Goal: Task Accomplishment & Management: Manage account settings

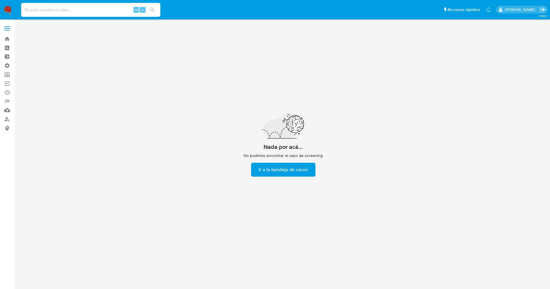
scroll to position [21, 0]
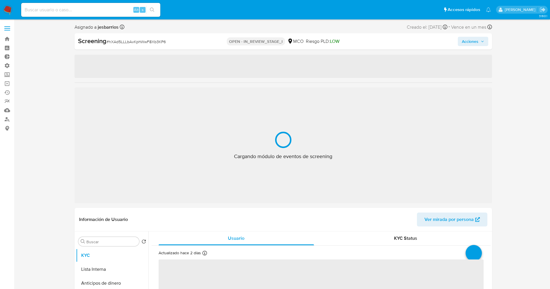
select select "10"
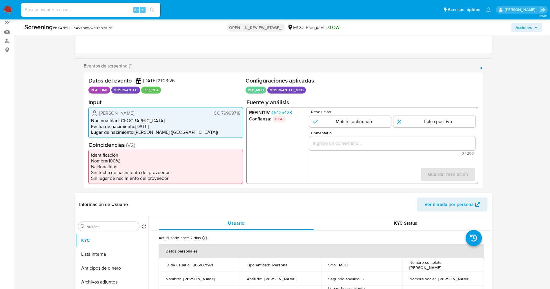
scroll to position [81, 0]
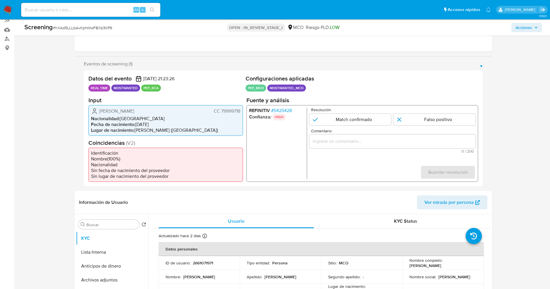
click at [10, 7] on img at bounding box center [8, 10] width 10 height 10
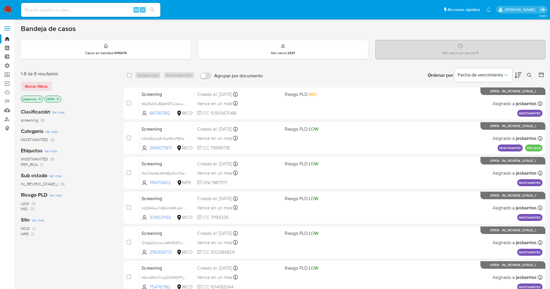
click at [59, 97] on icon "close-filter" at bounding box center [57, 98] width 3 height 3
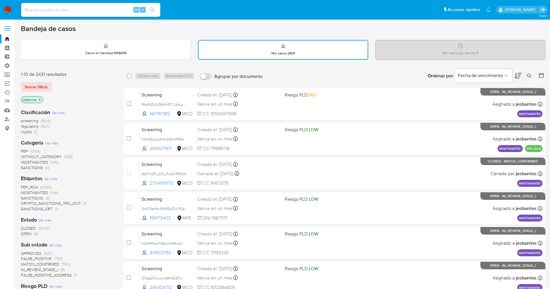
click at [544, 75] on icon at bounding box center [541, 75] width 5 height 5
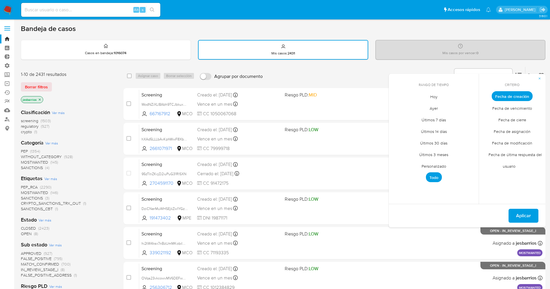
click at [431, 108] on span "Ayer" at bounding box center [434, 108] width 20 height 12
click at [519, 122] on span "Fecha de cierre" at bounding box center [513, 120] width 40 height 12
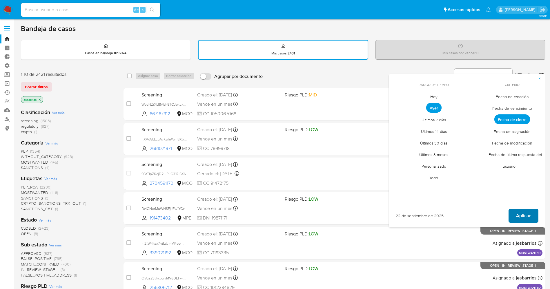
click at [521, 218] on span "Aplicar" at bounding box center [523, 216] width 15 height 13
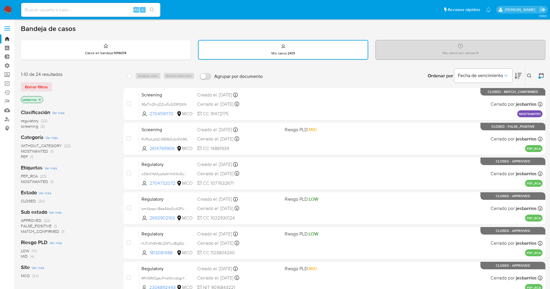
click at [44, 152] on span "MOSTWANTED" at bounding box center [34, 152] width 27 height 6
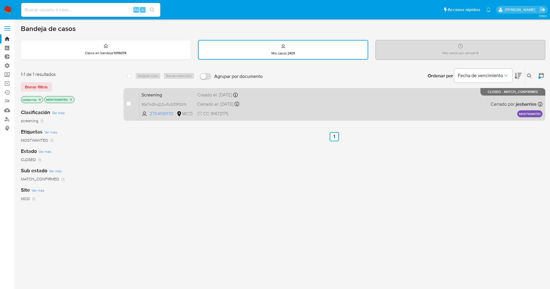
click at [335, 100] on div "Screening 95zTInZKcjD2iuPuG31RISXN 2704591170 MCO Creado el: 20/09/2025 Creado …" at bounding box center [340, 104] width 403 height 29
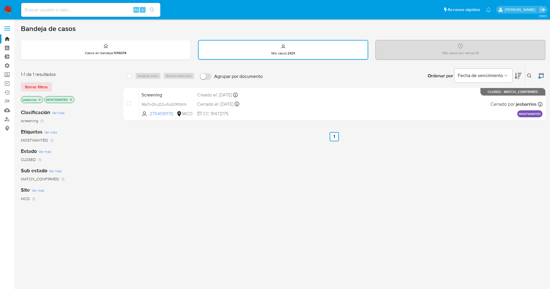
click at [73, 99] on icon "close-filter" at bounding box center [70, 99] width 3 height 3
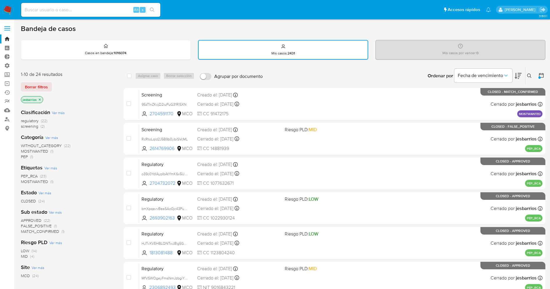
click at [9, 12] on img at bounding box center [8, 10] width 10 height 10
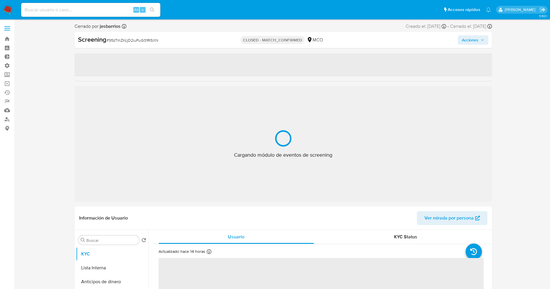
select select "10"
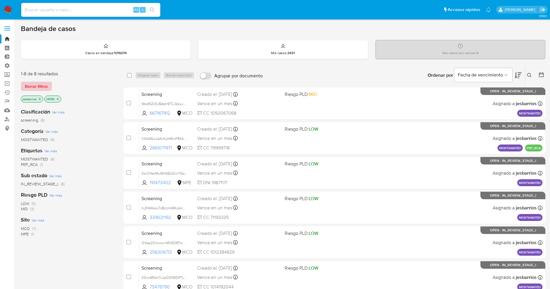
click at [44, 87] on span "Borrar filtros" at bounding box center [36, 86] width 23 height 8
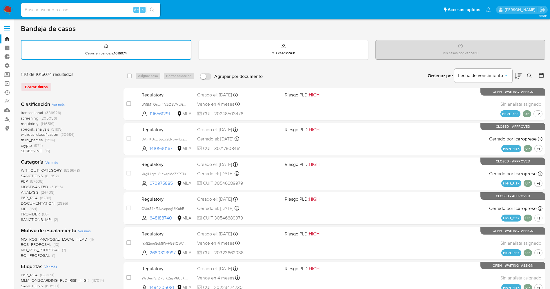
click at [10, 28] on span at bounding box center [7, 28] width 6 height 1
click at [0, 0] on input "checkbox" at bounding box center [0, 0] width 0 height 0
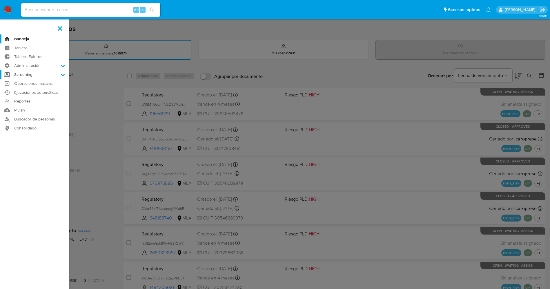
click at [55, 73] on label "Screening" at bounding box center [34, 74] width 69 height 9
click at [0, 0] on input "Screening" at bounding box center [0, 0] width 0 height 0
click at [26, 104] on link "Watchlist" at bounding box center [34, 104] width 69 height 7
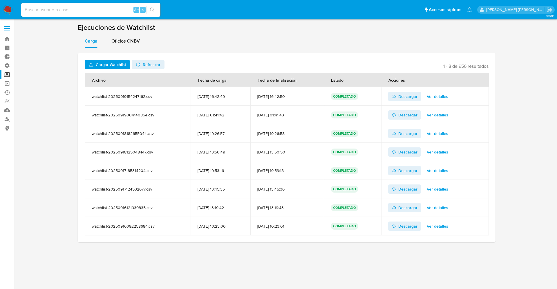
click at [108, 64] on span "Cargar Watchlist" at bounding box center [111, 64] width 30 height 9
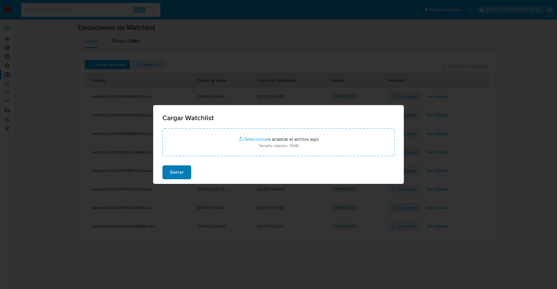
click at [184, 175] on button "Cerrar" at bounding box center [176, 173] width 29 height 14
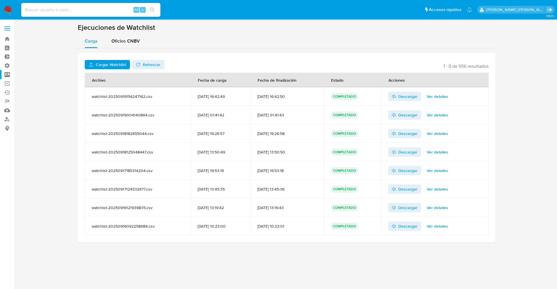
click at [8, 6] on img at bounding box center [8, 10] width 10 height 10
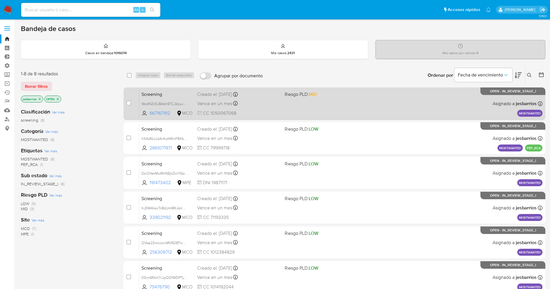
click at [267, 113] on span "CC 1050067068" at bounding box center [238, 113] width 83 height 6
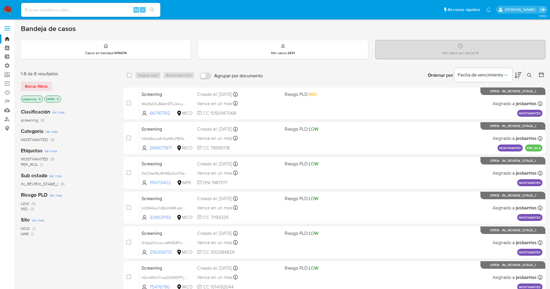
click at [40, 99] on icon "close-filter" at bounding box center [40, 99] width 2 height 2
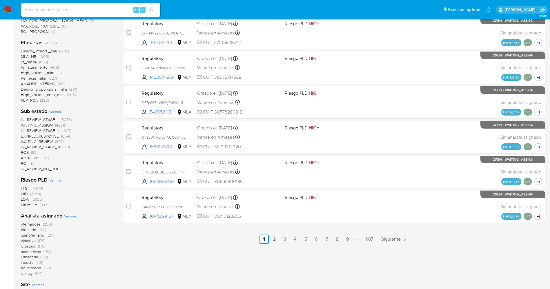
scroll to position [44, 0]
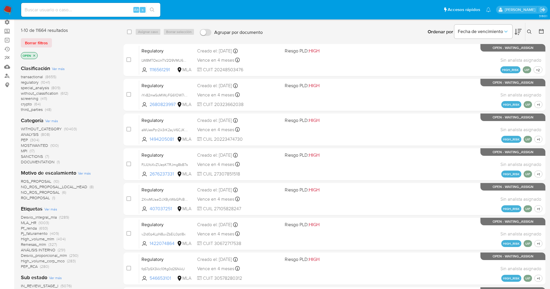
click at [36, 55] on icon "close-filter" at bounding box center [33, 55] width 3 height 3
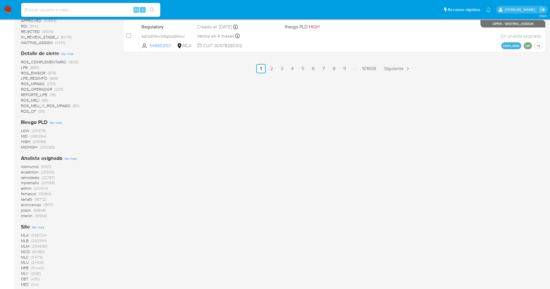
scroll to position [432, 0]
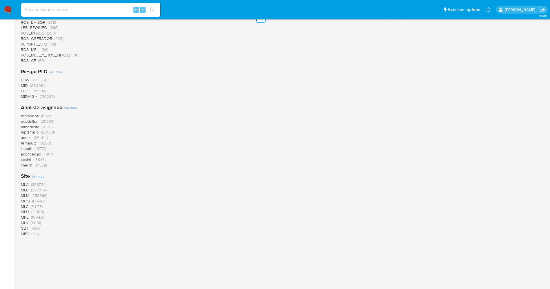
click at [30, 199] on span "MCO" at bounding box center [25, 201] width 9 height 6
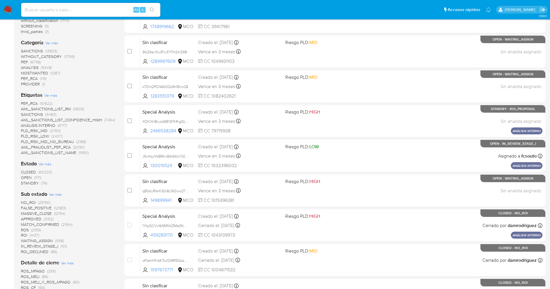
scroll to position [79, 0]
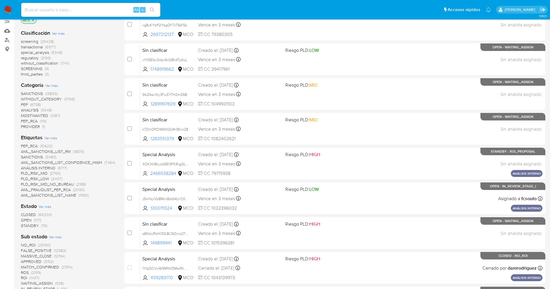
click at [37, 226] on span "STANDBY" at bounding box center [30, 226] width 18 height 6
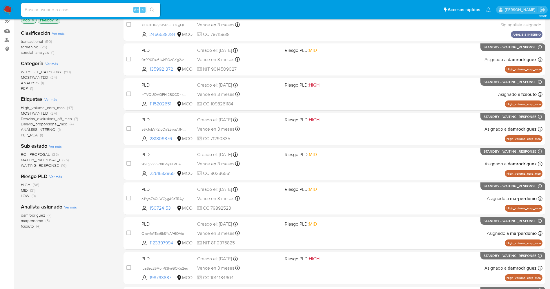
click at [58, 160] on span "MATCH_PROPOSAL_I" at bounding box center [40, 160] width 39 height 6
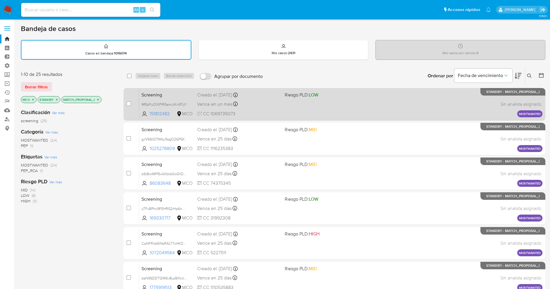
click at [297, 108] on div "Screening MfSzFuOXlP1RSamJiKn9TrjY 151812482 MCO Riesgo PLD: LOW Creado el: 20/…" at bounding box center [340, 104] width 403 height 29
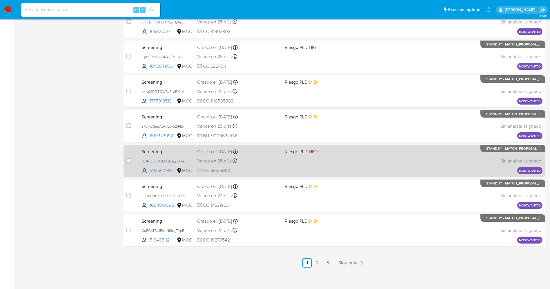
scroll to position [190, 0]
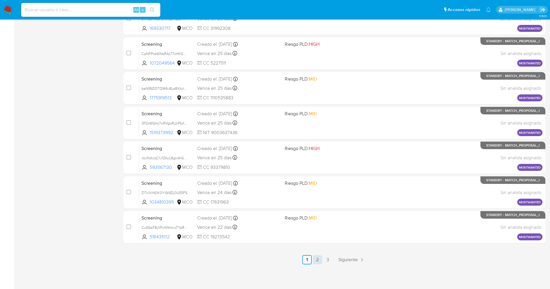
click at [319, 260] on link "2" at bounding box center [317, 260] width 9 height 9
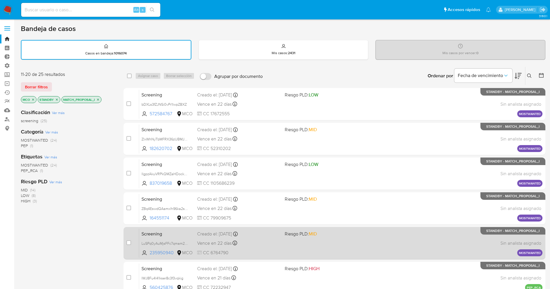
scroll to position [190, 0]
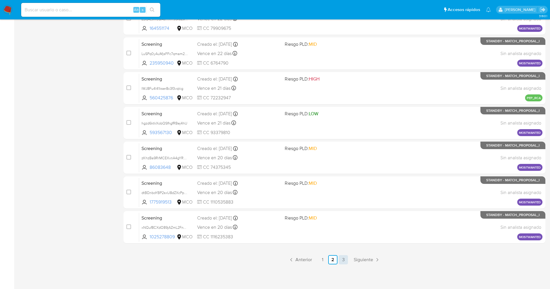
click at [340, 264] on link "3" at bounding box center [343, 260] width 9 height 9
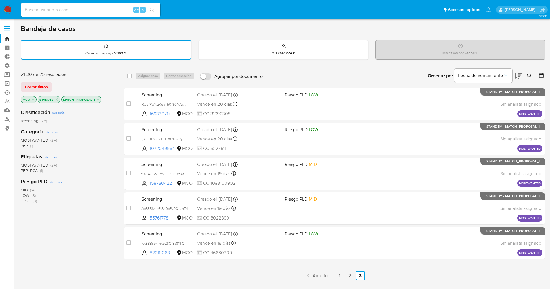
click at [97, 101] on icon "close-filter" at bounding box center [97, 99] width 3 height 3
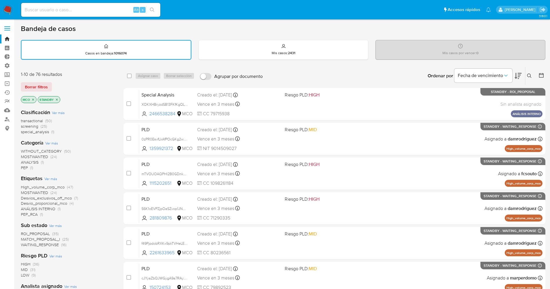
click at [57, 99] on icon "close-filter" at bounding box center [57, 100] width 2 height 2
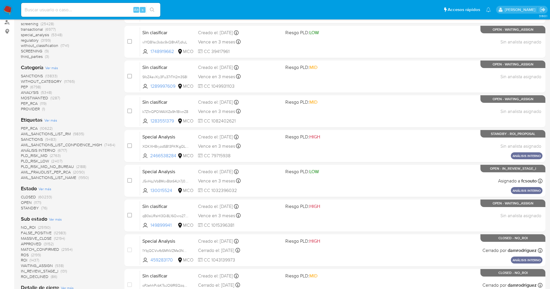
scroll to position [44, 0]
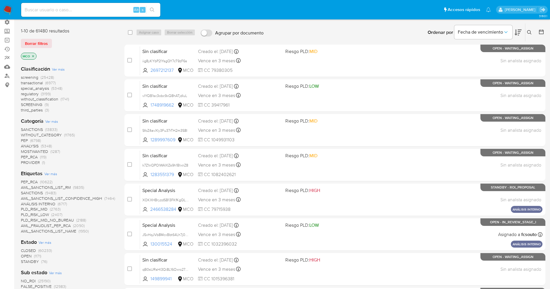
click at [48, 171] on div "Etiquetas Ver más PEP_RCA (10622) AML_SANCTIONS_LIST_RM (9835) SANCTIONS (9483)…" at bounding box center [68, 202] width 94 height 64
click at [51, 177] on div "Etiquetas Ver más PEP_RCA (10622) AML_SANCTIONS_LIST_RM (9835) SANCTIONS (9483)…" at bounding box center [68, 202] width 94 height 64
click at [51, 174] on span "Ver más" at bounding box center [50, 173] width 13 height 5
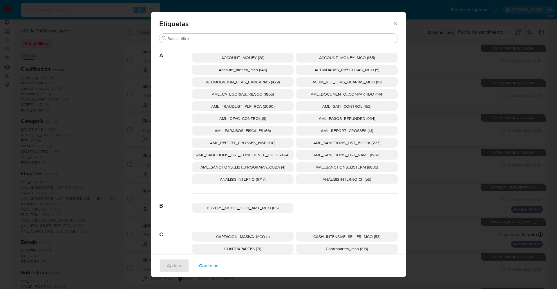
click at [200, 265] on span "Cancelar" at bounding box center [208, 266] width 19 height 13
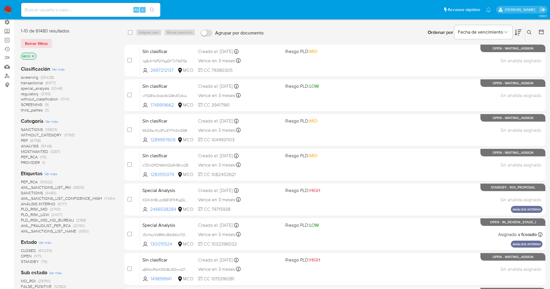
click at [8, 11] on img at bounding box center [8, 10] width 10 height 10
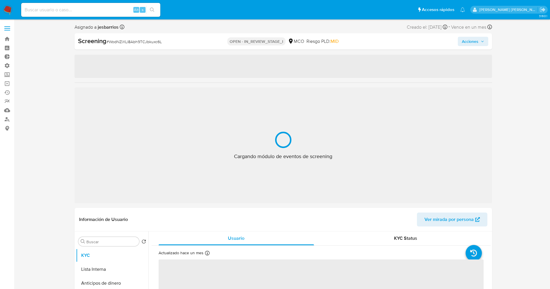
select select "10"
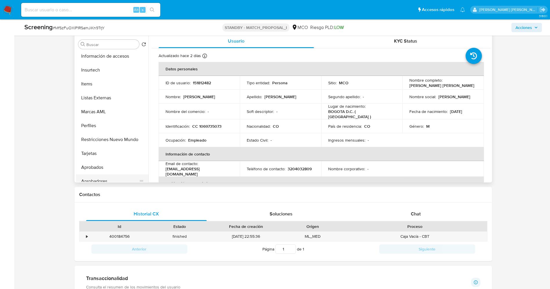
scroll to position [273, 0]
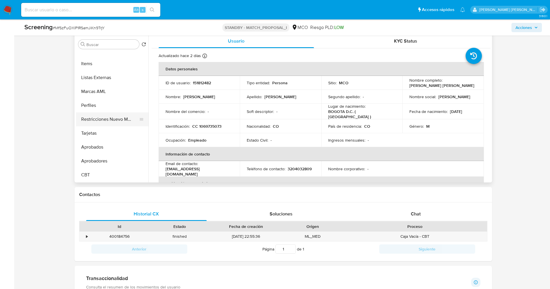
click at [114, 126] on button "Restricciones Nuevo Mundo" at bounding box center [110, 120] width 68 height 14
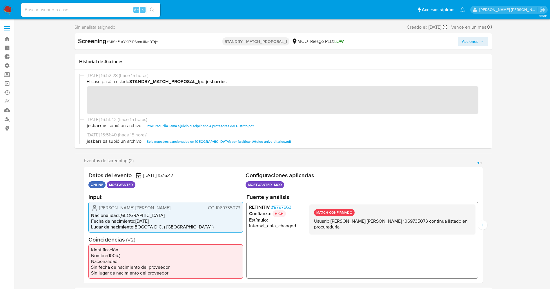
scroll to position [0, 0]
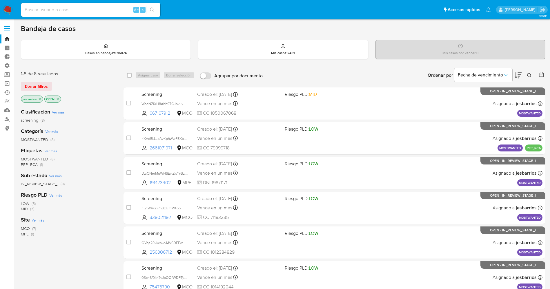
click at [39, 100] on icon "close-filter" at bounding box center [39, 98] width 3 height 3
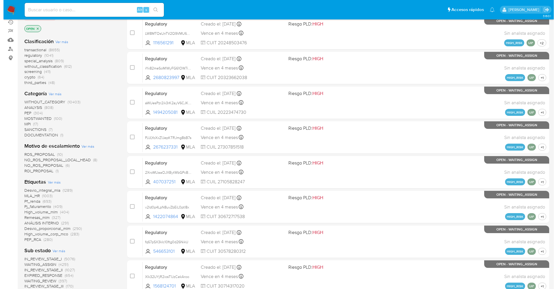
scroll to position [218, 0]
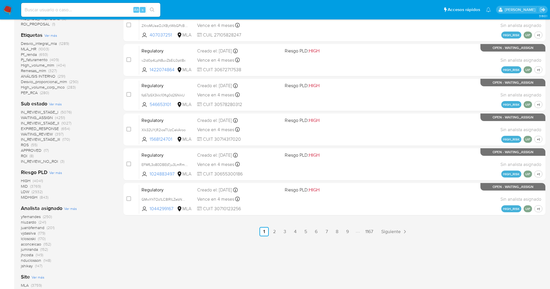
click at [66, 208] on span "Ver más" at bounding box center [70, 208] width 13 height 5
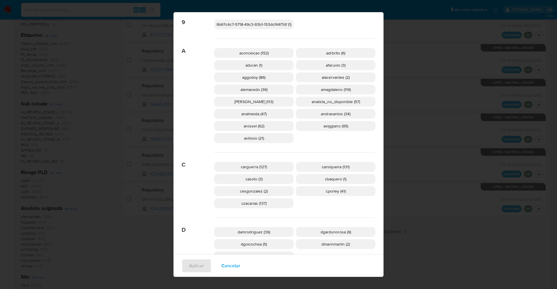
scroll to position [213, 0]
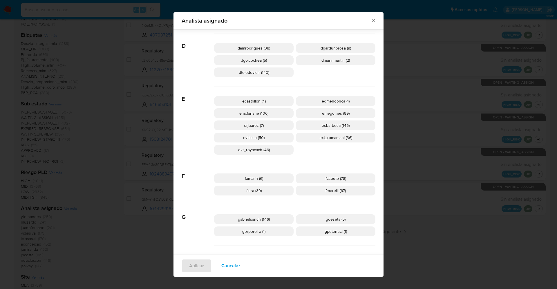
click at [222, 268] on span "Cancelar" at bounding box center [230, 266] width 19 height 13
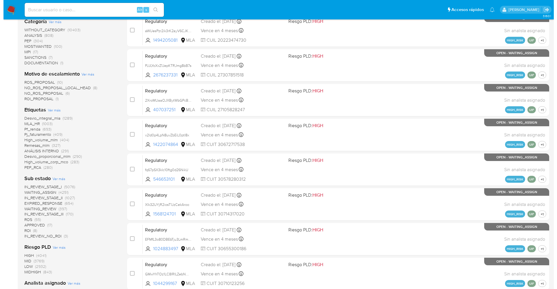
scroll to position [131, 0]
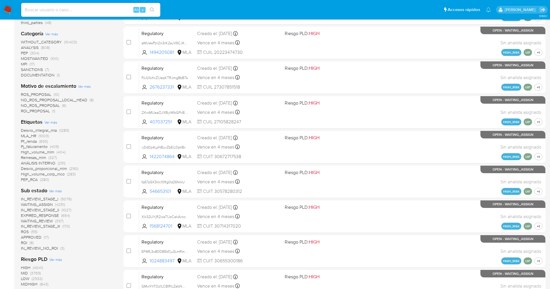
click at [49, 123] on span "Ver más" at bounding box center [50, 122] width 13 height 5
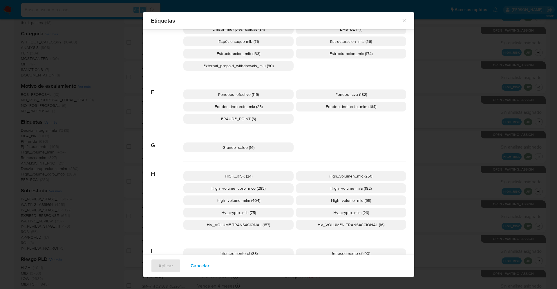
scroll to position [518, 0]
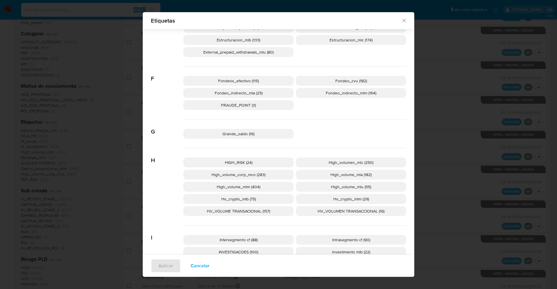
click at [205, 263] on span "Cancelar" at bounding box center [200, 266] width 19 height 13
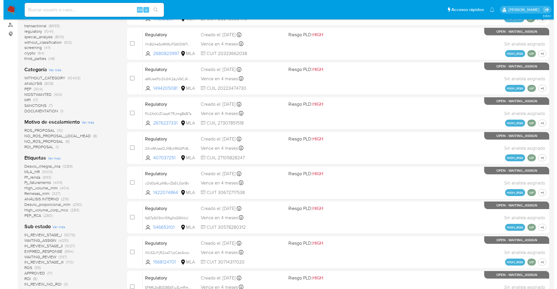
scroll to position [44, 0]
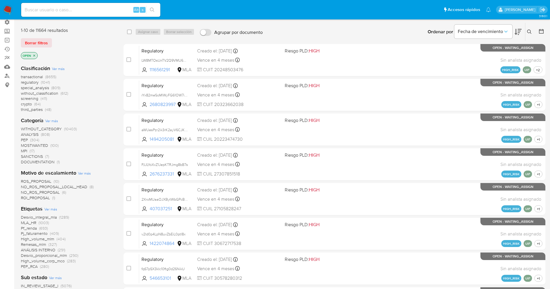
click at [51, 210] on span "Ver más" at bounding box center [50, 209] width 13 height 5
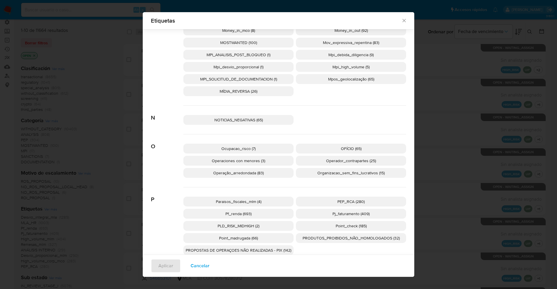
scroll to position [953, 0]
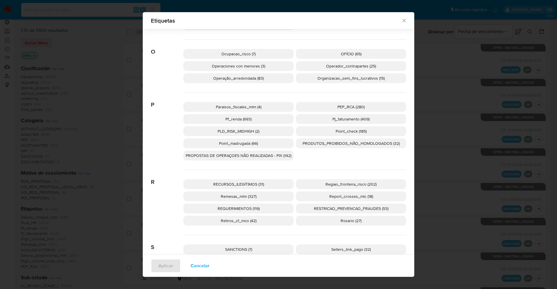
click at [354, 105] on span "PEP_RCA (280)" at bounding box center [350, 107] width 27 height 6
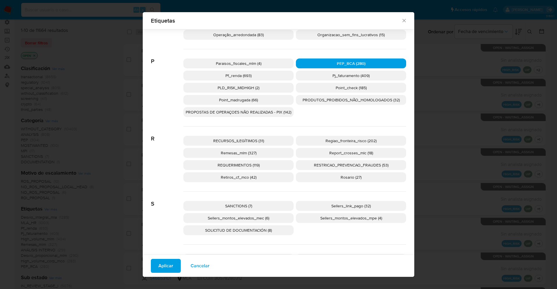
click at [236, 204] on span "SANCTIONS (7)" at bounding box center [238, 206] width 27 height 6
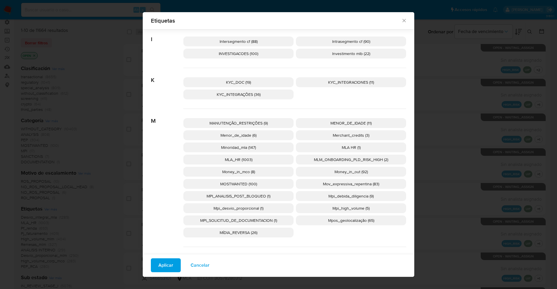
scroll to position [730, 0]
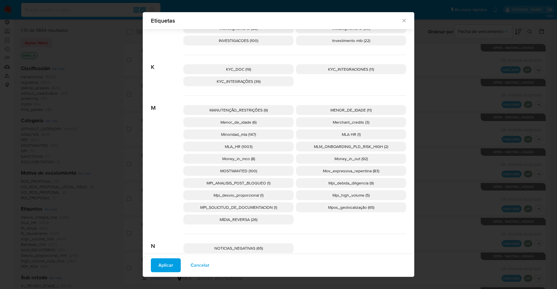
click at [236, 169] on span "MOSTWANTED (100)" at bounding box center [238, 171] width 37 height 6
click at [171, 260] on button "Aplicar" at bounding box center [166, 266] width 30 height 14
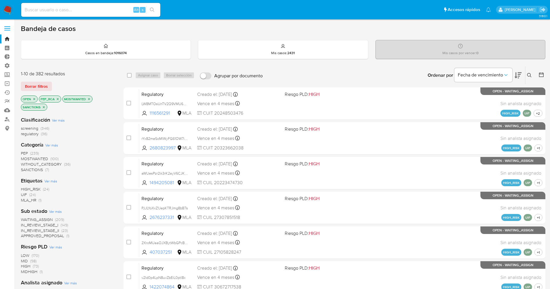
click at [46, 218] on span "WAITING_ASSIGN" at bounding box center [37, 220] width 32 height 6
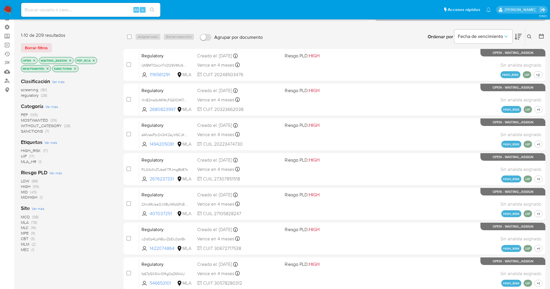
scroll to position [131, 0]
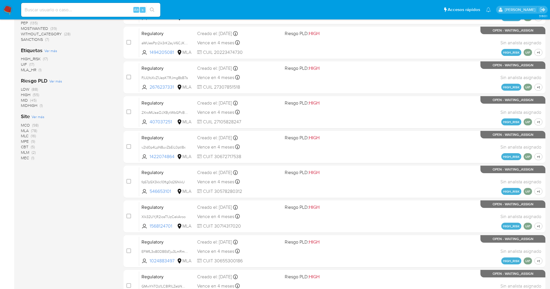
click at [39, 115] on span "Ver más" at bounding box center [38, 116] width 13 height 5
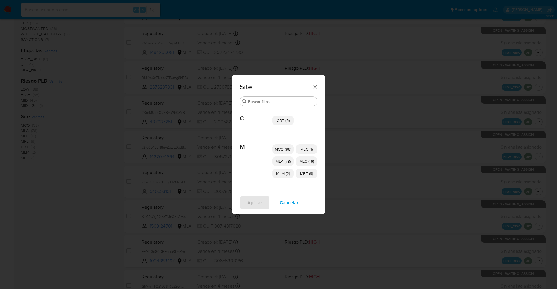
click at [287, 150] on span "MCO (98)" at bounding box center [283, 149] width 17 height 6
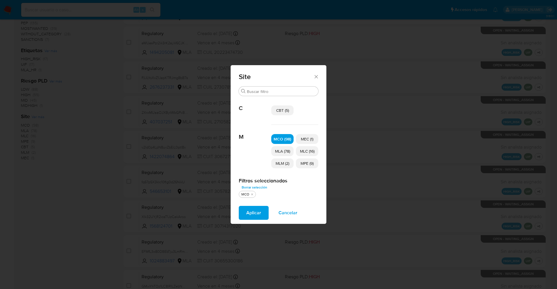
click at [289, 162] on span "MLM (2)" at bounding box center [283, 164] width 14 height 6
click at [306, 163] on span "MPE (9)" at bounding box center [306, 164] width 13 height 6
click at [309, 150] on span "MLC (16)" at bounding box center [307, 152] width 15 height 6
click at [309, 135] on p "MEC (1)" at bounding box center [307, 139] width 22 height 10
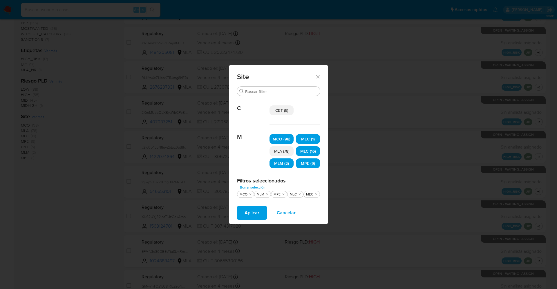
click at [253, 213] on span "Aplicar" at bounding box center [252, 213] width 15 height 13
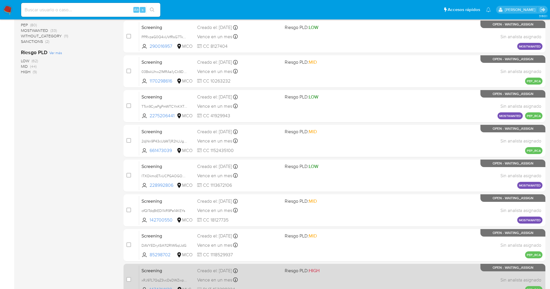
scroll to position [189, 0]
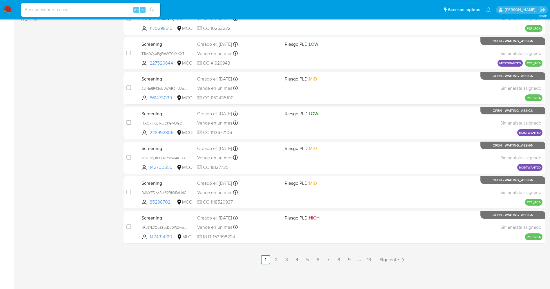
click at [374, 260] on ul "Anterior 1 2 3 4 5 6 7 8 9 13 Siguiente" at bounding box center [335, 260] width 422 height 9
click at [372, 260] on link "13" at bounding box center [369, 260] width 9 height 9
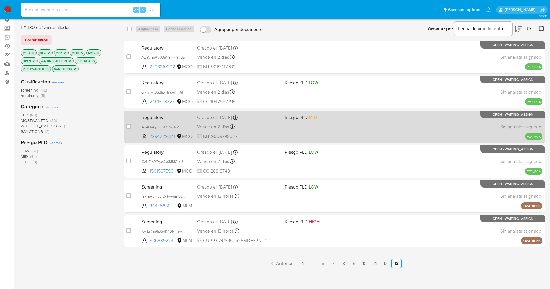
scroll to position [80, 0]
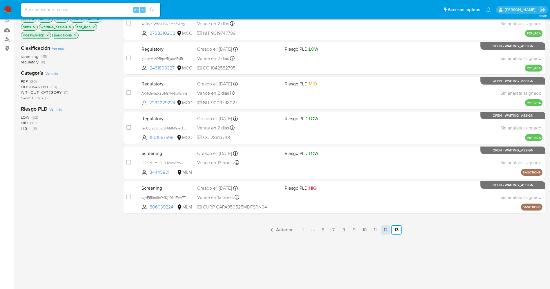
click at [388, 231] on link "12" at bounding box center [385, 230] width 9 height 9
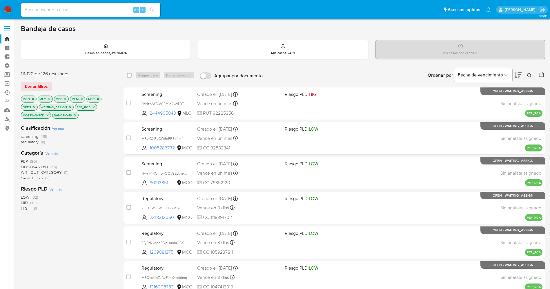
scroll to position [189, 0]
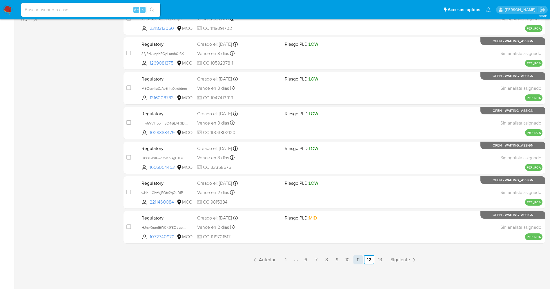
click at [357, 257] on link "11" at bounding box center [358, 260] width 9 height 9
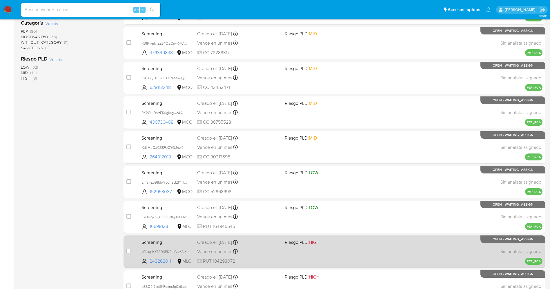
scroll to position [189, 0]
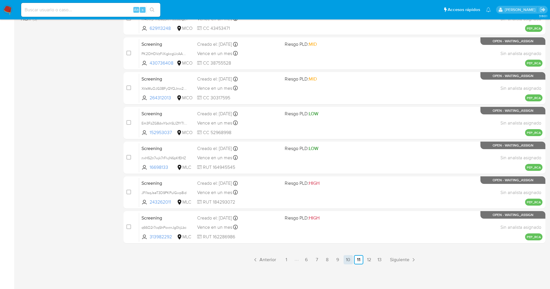
click at [347, 262] on link "10" at bounding box center [348, 260] width 9 height 9
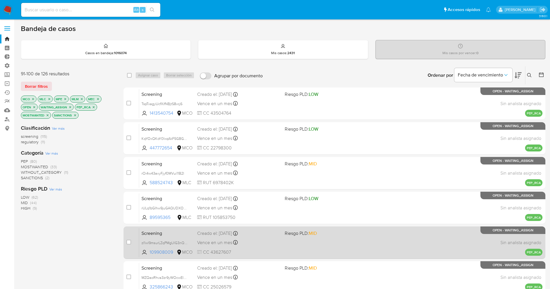
scroll to position [189, 0]
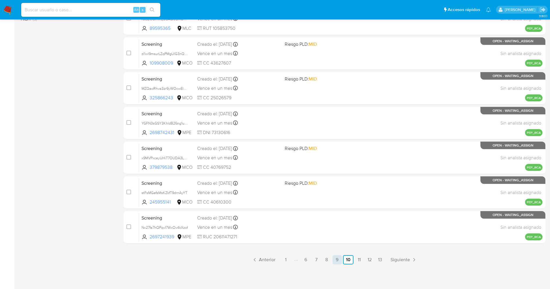
click at [334, 262] on link "9" at bounding box center [337, 260] width 9 height 9
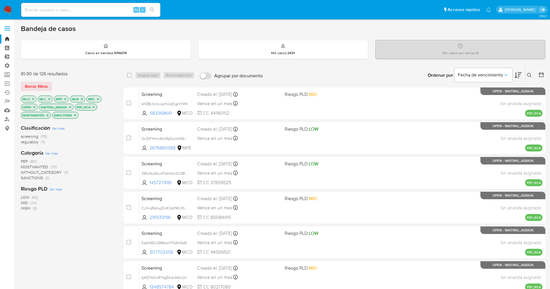
click at [8, 12] on img at bounding box center [8, 10] width 10 height 10
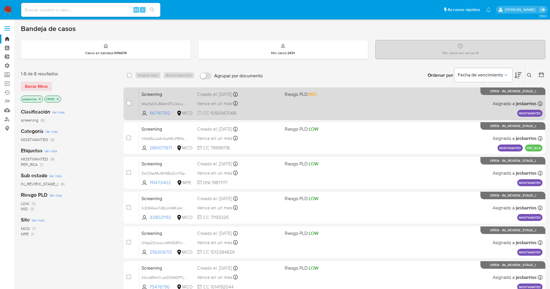
click at [286, 110] on div "Screening WodNZiXLl8Abh9TCJbkuxc6L 667167912 MCO Riesgo PLD: MID Creado el: 21/…" at bounding box center [340, 103] width 403 height 29
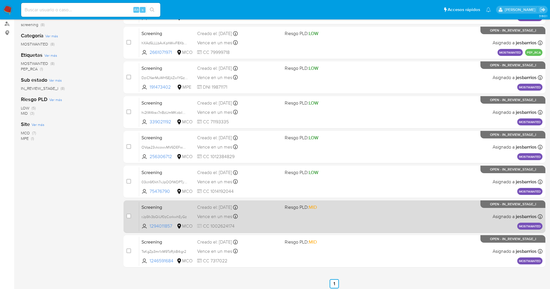
scroll to position [120, 0]
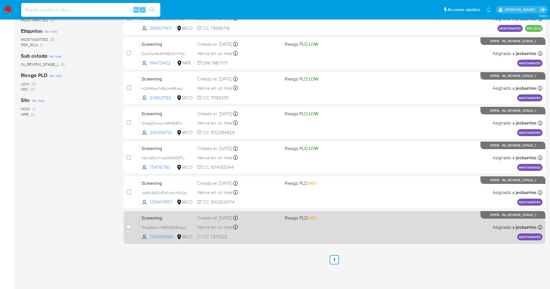
click at [251, 231] on div "Vence en un mes Vence el 20/10/2025 07:08:53" at bounding box center [238, 228] width 83 height 8
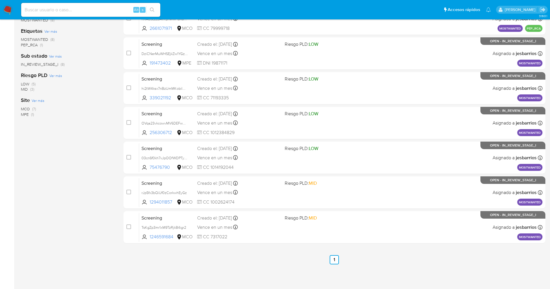
click at [7, 7] on img at bounding box center [8, 10] width 10 height 10
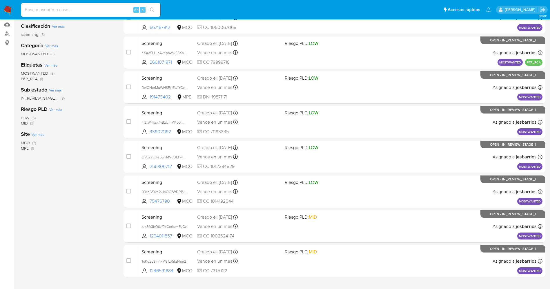
scroll to position [44, 0]
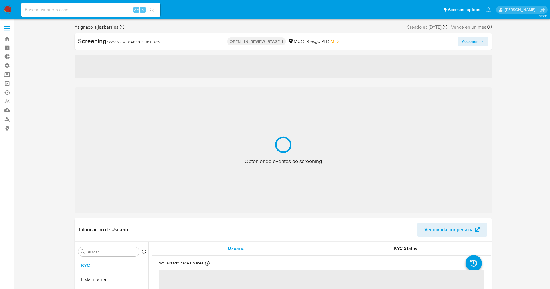
select select "10"
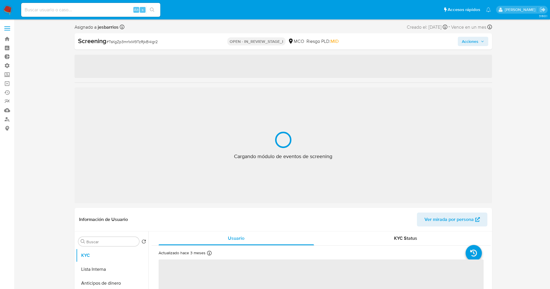
select select "10"
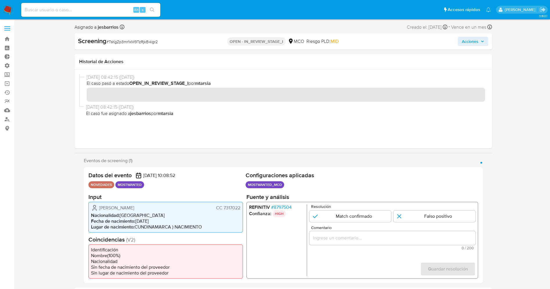
click at [287, 207] on span "# 8797504" at bounding box center [281, 207] width 21 height 6
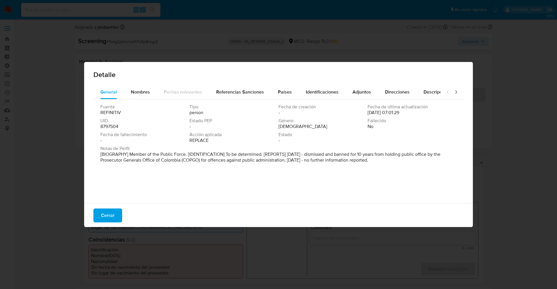
drag, startPoint x: 128, startPoint y: 149, endPoint x: 443, endPoint y: 199, distance: 319.4
click at [443, 199] on div "Fuente REFINITIV Tipo person Fecha de creación - Fecha de última actualización …" at bounding box center [278, 150] width 370 height 102
click at [119, 217] on button "Cerrar" at bounding box center [107, 216] width 29 height 14
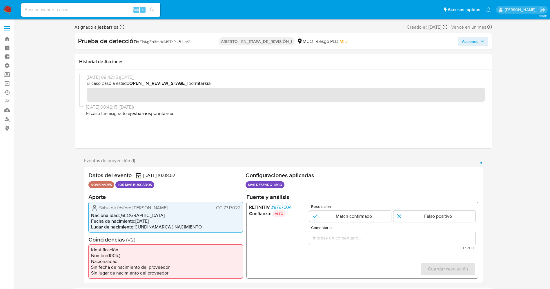
drag, startPoint x: 222, startPoint y: 206, endPoint x: 241, endPoint y: 207, distance: 18.6
click at [241, 207] on div "Salsa de fósforo Ismael Ferney CC 7317022 Nacionalidad : Colombia Fecha de naci…" at bounding box center [165, 217] width 155 height 31
drag, startPoint x: 144, startPoint y: 205, endPoint x: 242, endPoint y: 209, distance: 97.3
click at [242, 209] on div "Ismael Ferney Sosa Matallana CC 7317022 Nacionalidad : Colombia Fecha de nacimi…" at bounding box center [165, 217] width 155 height 31
click at [290, 205] on span "# 8797504" at bounding box center [281, 207] width 21 height 6
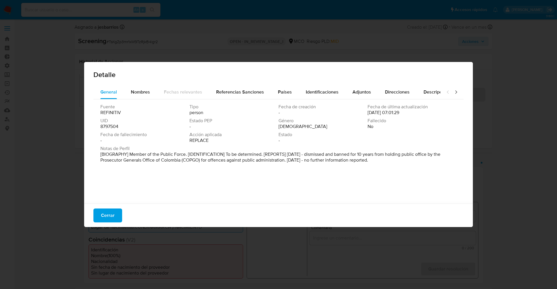
drag, startPoint x: 125, startPoint y: 155, endPoint x: 355, endPoint y: 165, distance: 230.5
click at [355, 165] on div "Notas de Perfil [BIOGRAPHY] Member of the Public Force. [IDENTIFICATION] To be …" at bounding box center [278, 156] width 356 height 20
click at [372, 128] on div "Fallecido No" at bounding box center [412, 124] width 89 height 12
drag, startPoint x: 329, startPoint y: 157, endPoint x: 300, endPoint y: 161, distance: 29.5
click at [300, 161] on font "[BIOGRAFÍA] Miembro de la Fuerza Pública. [IDENTIFICACIÓN] Por determinar. [INF…" at bounding box center [275, 157] width 350 height 12
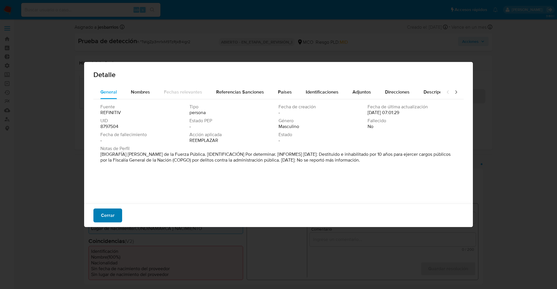
click at [106, 216] on font "Cerrar" at bounding box center [108, 216] width 14 height 14
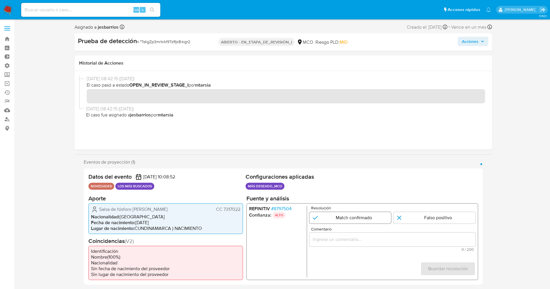
click at [343, 219] on input "1 de 1" at bounding box center [350, 218] width 82 height 12
radio input "true"
click at [343, 238] on input "Comentario" at bounding box center [392, 240] width 166 height 8
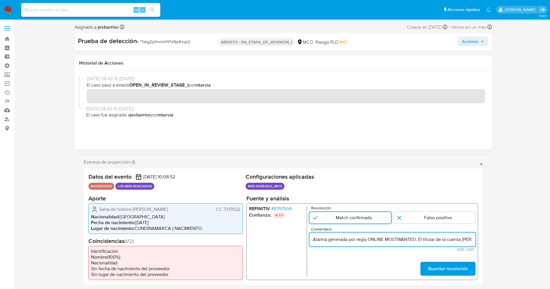
scroll to position [0, 257]
drag, startPoint x: 443, startPoint y: 239, endPoint x: 529, endPoint y: 239, distance: 85.9
type input "Alarma generada por regla ONLINE MOSTWANTED. El titular de la cuenta Ismael Fer…"
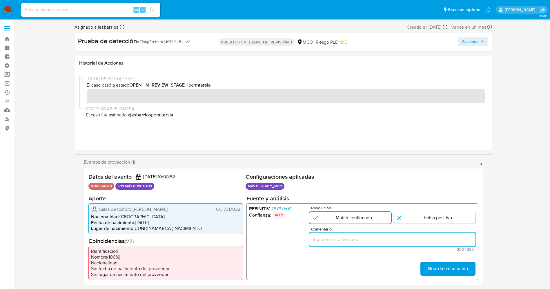
scroll to position [0, 0]
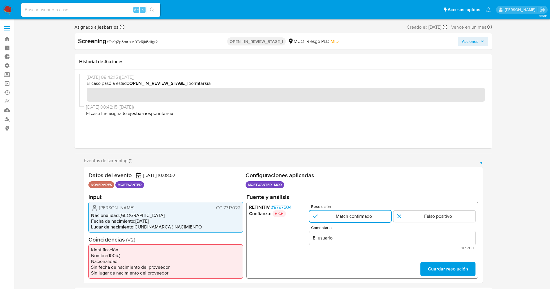
drag, startPoint x: 142, startPoint y: 219, endPoint x: 126, endPoint y: 217, distance: 16.7
click at [142, 219] on li "Fecha de nacimiento : 06/11/1980" at bounding box center [165, 221] width 149 height 6
drag, startPoint x: 98, startPoint y: 211, endPoint x: 233, endPoint y: 208, distance: 134.6
click at [240, 209] on div "Ismael Ferney Sosa Matallana CC 7317022" at bounding box center [165, 207] width 149 height 7
click at [359, 239] on input "El usuario" at bounding box center [392, 238] width 166 height 8
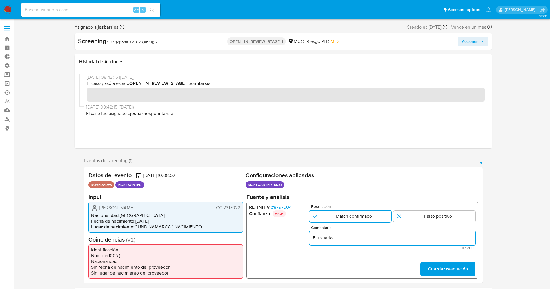
paste input "Ismael Ferney Sosa Matallana CC 7317022"
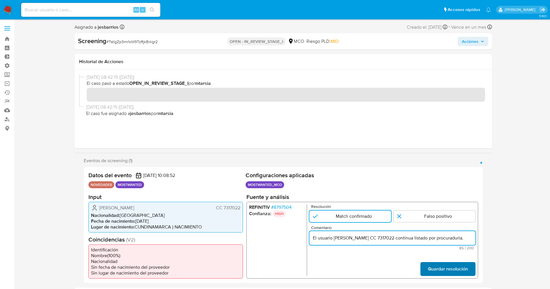
type input "El usuario Ismael Ferney Sosa Matallana CC 7317022 continua listado por procura…"
click at [444, 269] on span "Guardar resolución" at bounding box center [448, 269] width 40 height 13
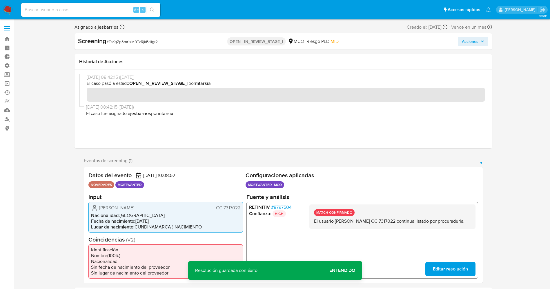
drag, startPoint x: 314, startPoint y: 222, endPoint x: 346, endPoint y: 232, distance: 33.5
click at [346, 229] on div "MATCH CONFIRMADO El usuario Ismael Ferney Sosa Matallana CC 7317022 continua li…" at bounding box center [392, 216] width 166 height 24
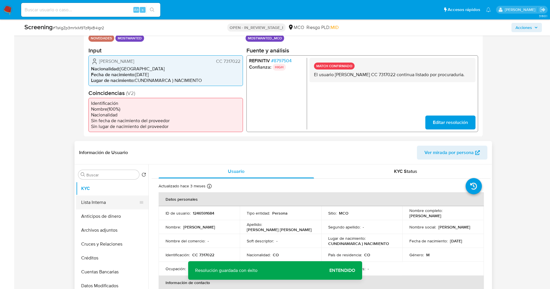
click at [114, 206] on button "Lista Interna" at bounding box center [110, 203] width 68 height 14
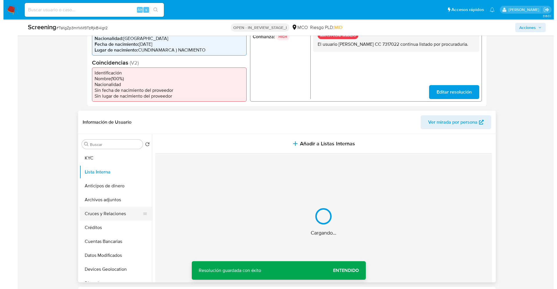
scroll to position [174, 0]
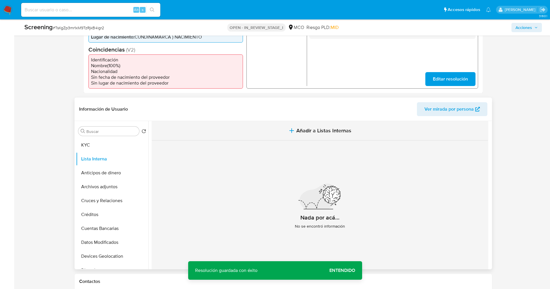
click at [348, 129] on span "Añadir a Listas Internas" at bounding box center [323, 131] width 55 height 6
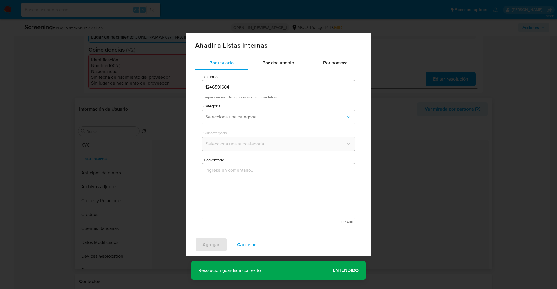
click at [283, 120] on button "Seleccioná una categoría" at bounding box center [278, 117] width 153 height 14
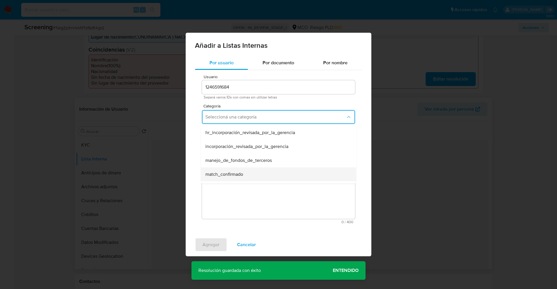
click at [249, 170] on div "match_confirmado" at bounding box center [276, 175] width 143 height 14
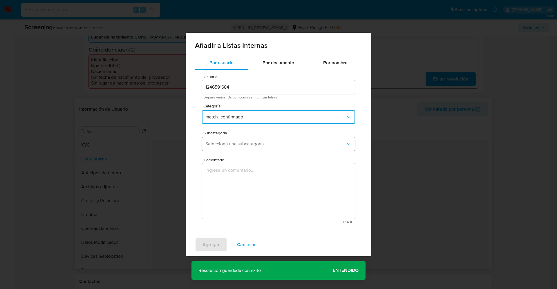
click at [257, 140] on button "Seleccioná una subcategoría" at bounding box center [278, 144] width 153 height 14
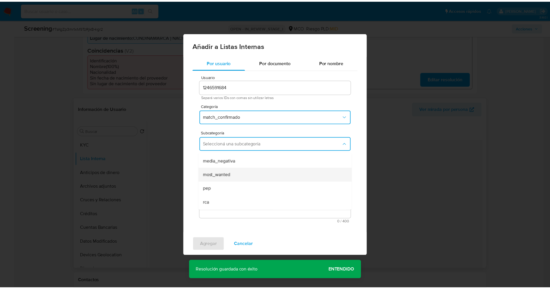
scroll to position [39, 0]
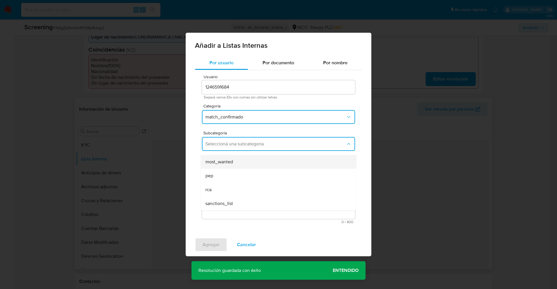
click at [247, 162] on div "most_wanted" at bounding box center [276, 162] width 143 height 14
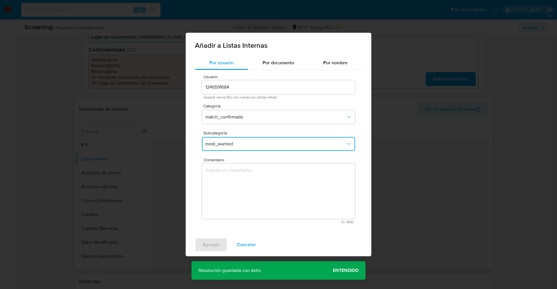
click at [245, 181] on textarea "Comentario" at bounding box center [278, 192] width 153 height 56
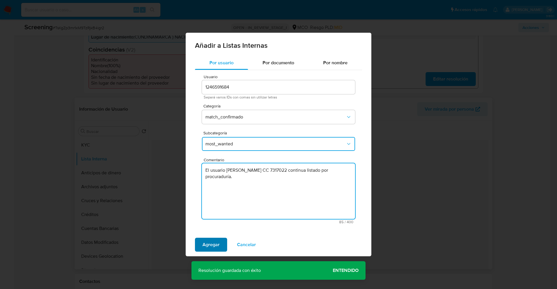
type textarea "El usuario Ismael Ferney Sosa Matallana CC 7317022 continua listado por procura…"
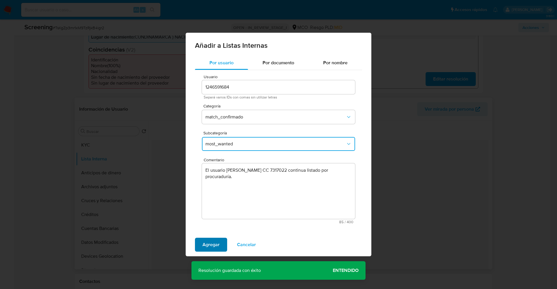
click at [213, 242] on span "Agregar" at bounding box center [210, 245] width 17 height 13
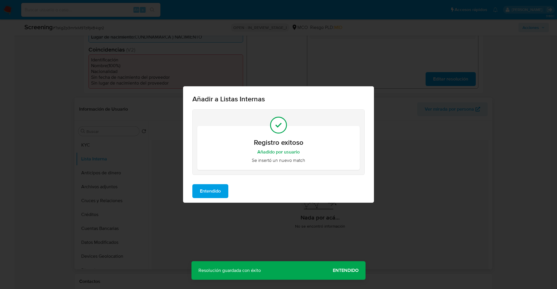
click at [210, 194] on span "Entendido" at bounding box center [210, 191] width 21 height 13
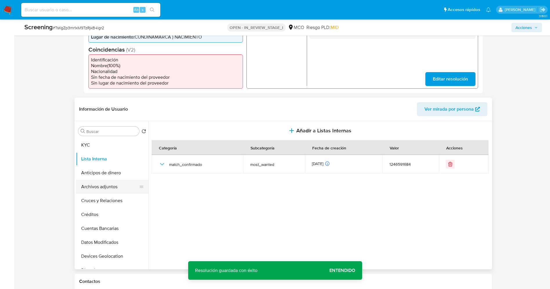
click at [97, 190] on button "Archivos adjuntos" at bounding box center [110, 187] width 68 height 14
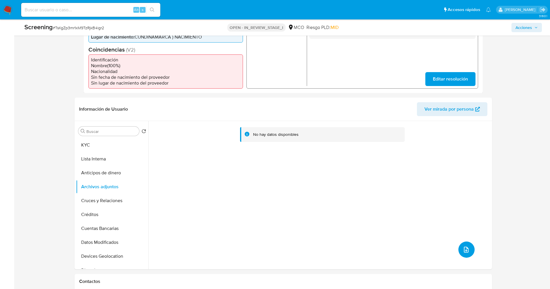
click at [463, 255] on button "upload-file" at bounding box center [467, 250] width 16 height 16
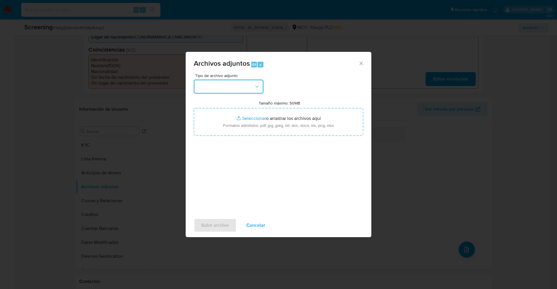
click at [256, 87] on icon "button" at bounding box center [257, 87] width 6 height 6
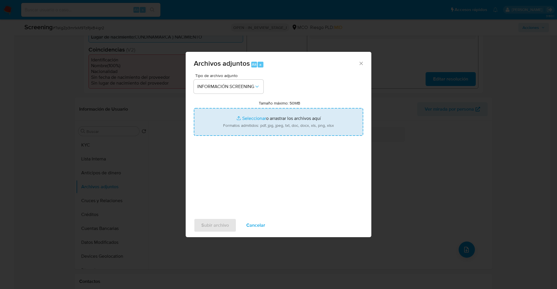
type input "C:\fakepath\_ISMAEL FERNEY SOSA MATALLANA_ lavado de dinero - Buscar con Google…"
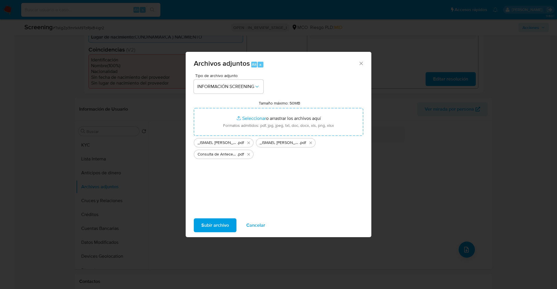
click at [227, 228] on span "Subir archivo" at bounding box center [215, 225] width 28 height 13
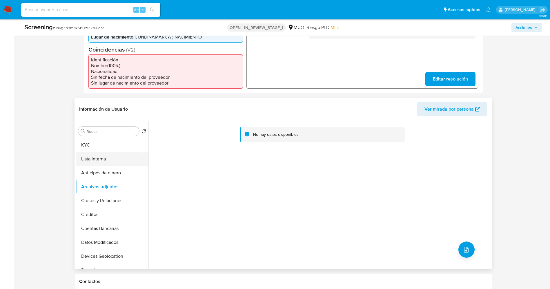
click at [87, 158] on button "Lista Interna" at bounding box center [110, 159] width 68 height 14
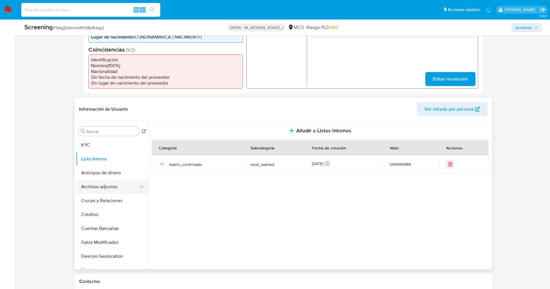
click at [109, 186] on button "Archivos adjuntos" at bounding box center [110, 187] width 68 height 14
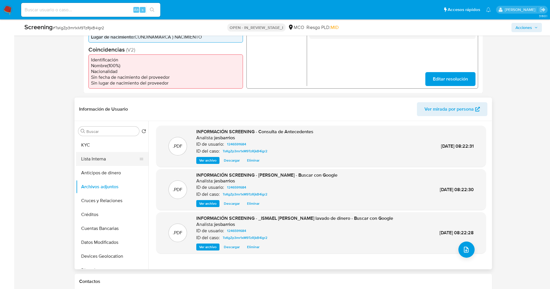
click at [99, 155] on button "Lista Interna" at bounding box center [110, 159] width 68 height 14
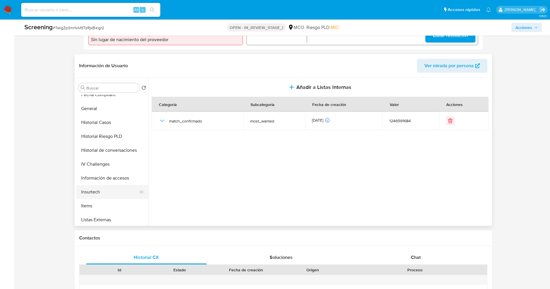
scroll to position [273, 0]
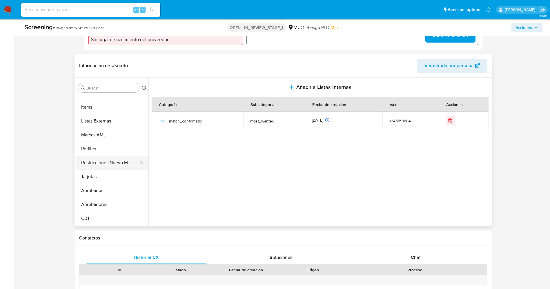
click at [111, 163] on button "Restricciones Nuevo Mundo" at bounding box center [110, 163] width 68 height 14
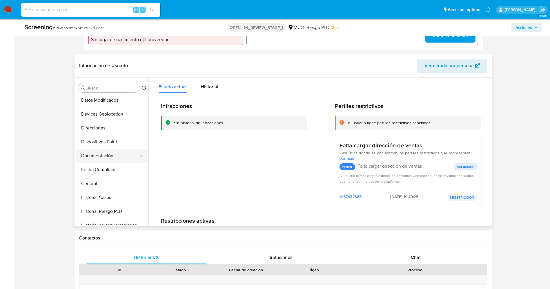
scroll to position [0, 0]
click at [103, 113] on button "Lista Interna" at bounding box center [110, 116] width 68 height 14
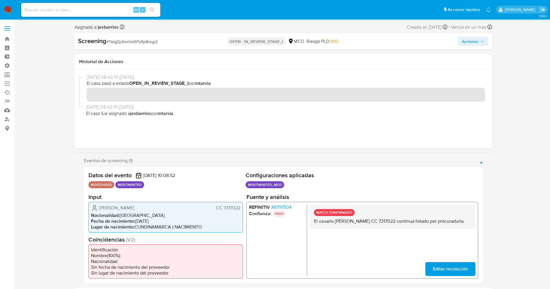
drag, startPoint x: 475, startPoint y: 43, endPoint x: 470, endPoint y: 45, distance: 5.4
click at [475, 43] on span "Acciones" at bounding box center [470, 41] width 17 height 9
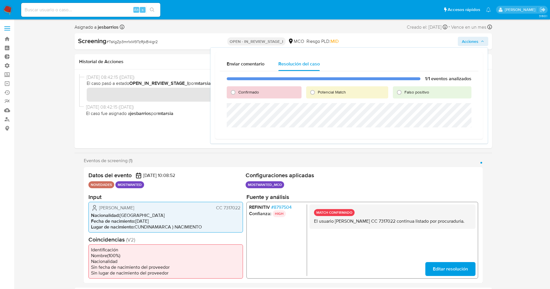
click at [332, 89] on span "Potencial Match" at bounding box center [332, 92] width 28 height 6
click at [317, 89] on input "Potencial Match" at bounding box center [312, 92] width 9 height 9
radio input "true"
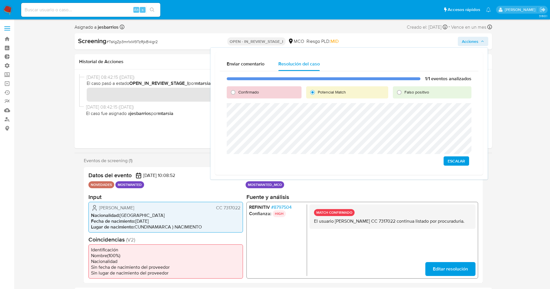
click at [456, 161] on span "Escalar" at bounding box center [456, 161] width 17 height 8
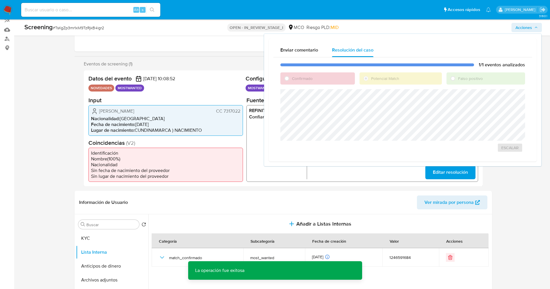
scroll to position [131, 0]
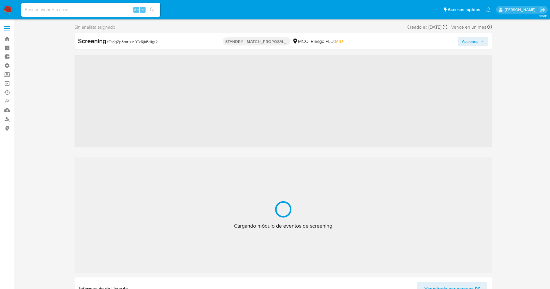
scroll to position [21, 0]
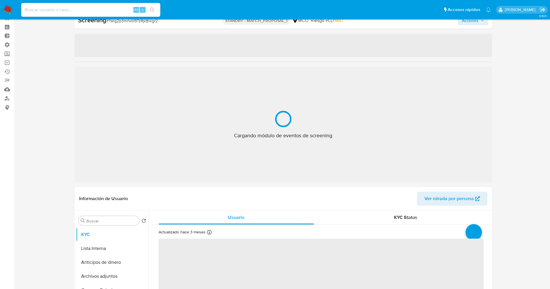
select select "10"
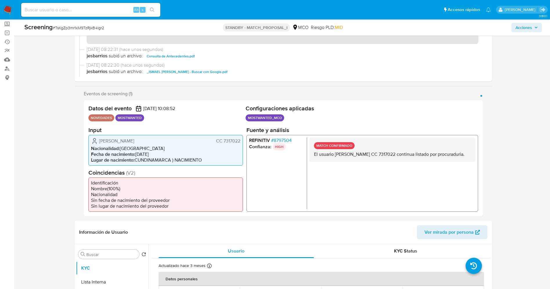
scroll to position [64, 0]
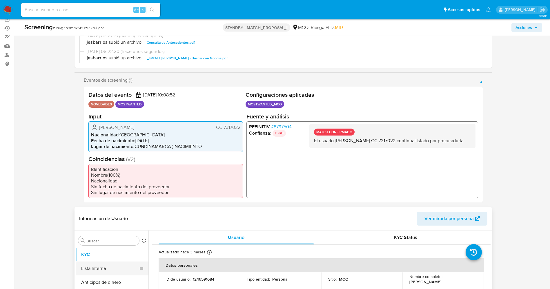
click at [90, 264] on button "Lista Interna" at bounding box center [110, 269] width 68 height 14
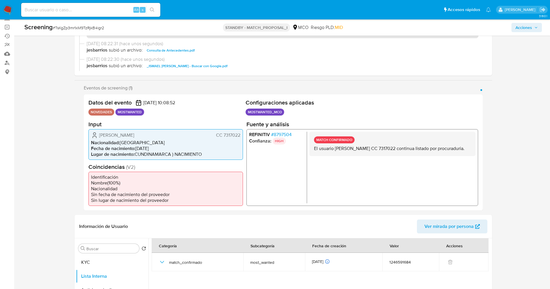
scroll to position [0, 0]
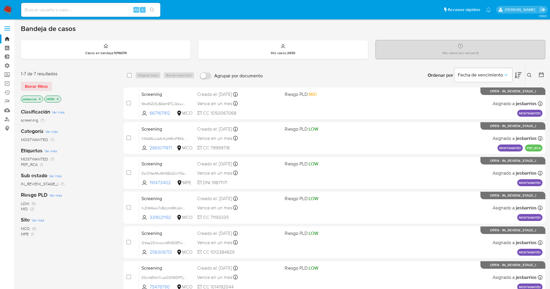
click at [58, 99] on icon "close-filter" at bounding box center [58, 99] width 2 height 2
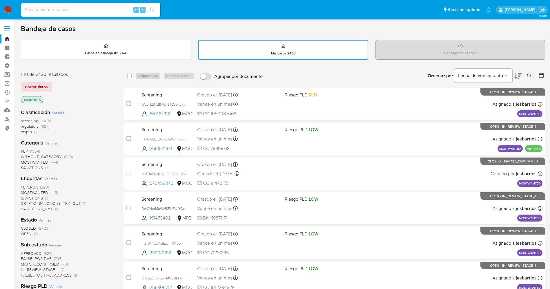
click at [541, 75] on icon at bounding box center [542, 76] width 6 height 6
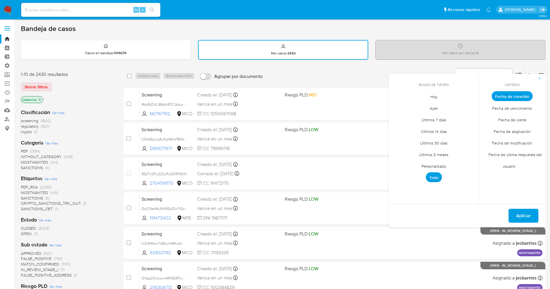
click at [436, 112] on span "Ayer" at bounding box center [434, 108] width 20 height 12
click at [510, 118] on span "Fecha de cierre" at bounding box center [513, 120] width 40 height 12
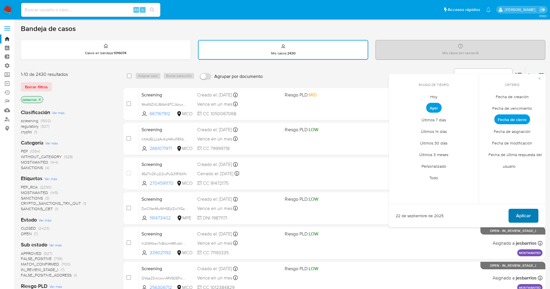
click at [525, 213] on span "Aplicar" at bounding box center [523, 216] width 15 height 13
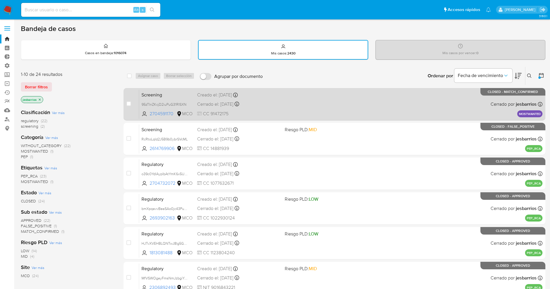
click at [284, 108] on div "Screening 95zTInZKcjD2iuPuG31RISXN 2704591170 MCO Creado el: [DATE] Creado el: …" at bounding box center [340, 104] width 403 height 29
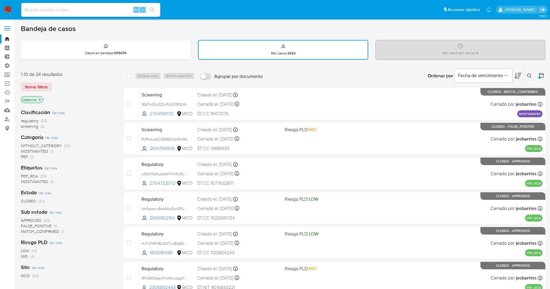
click at [10, 6] on img at bounding box center [8, 10] width 10 height 10
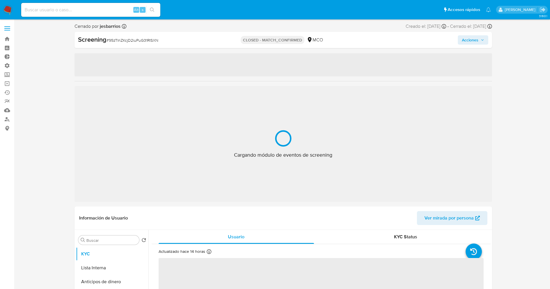
select select "10"
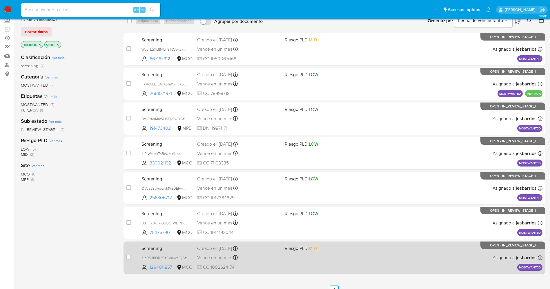
scroll to position [85, 0]
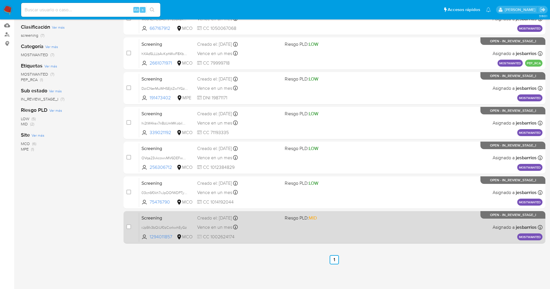
click at [356, 234] on div "Screening rJp5fx3bQiUf0zCorkwhEyGz 1294011857 MCO Riesgo PLD: MID Creado el: 20…" at bounding box center [340, 227] width 403 height 29
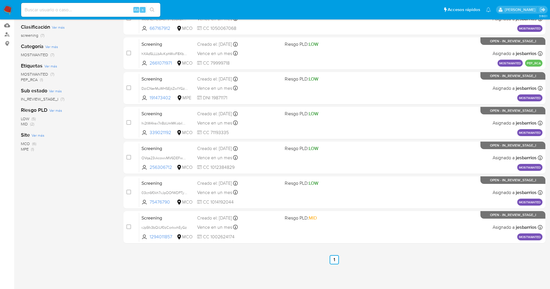
click at [7, 9] on img at bounding box center [8, 10] width 10 height 10
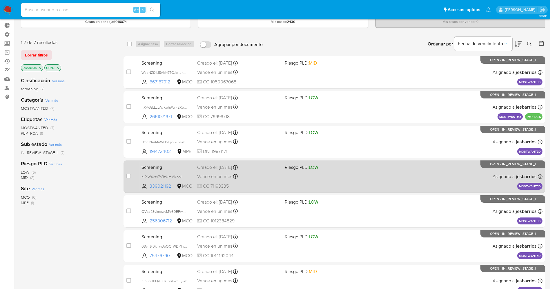
scroll to position [0, 0]
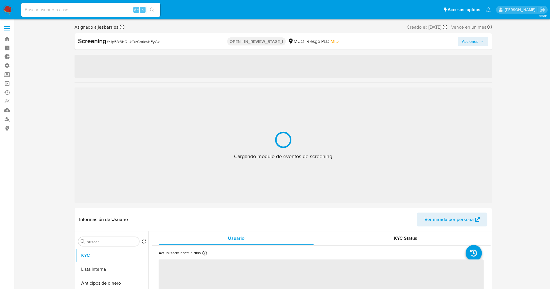
select select "10"
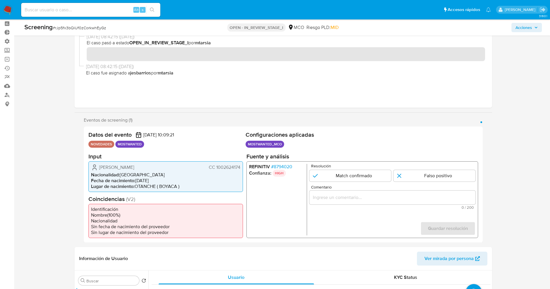
scroll to position [44, 0]
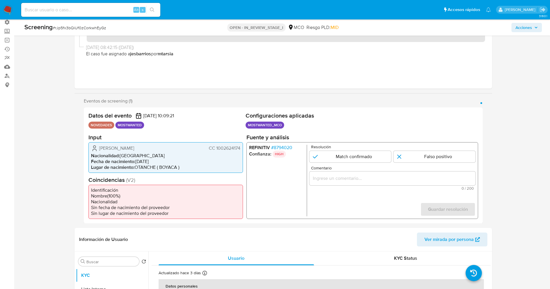
click at [288, 149] on span "# 8794020" at bounding box center [281, 148] width 21 height 6
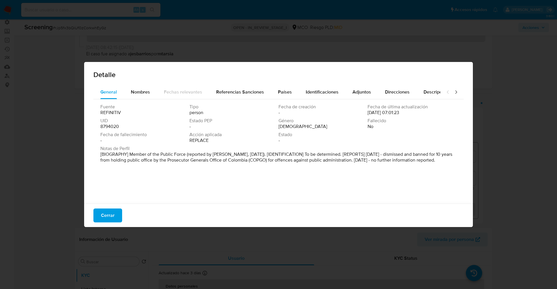
click at [132, 163] on p "[BIOGRAPHY] Member of the Public Force (reported by [PERSON_NAME], [DATE]). [ID…" at bounding box center [277, 158] width 355 height 12
drag, startPoint x: 101, startPoint y: 213, endPoint x: 157, endPoint y: 178, distance: 66.7
click at [101, 214] on button "Cerrar" at bounding box center [107, 216] width 29 height 14
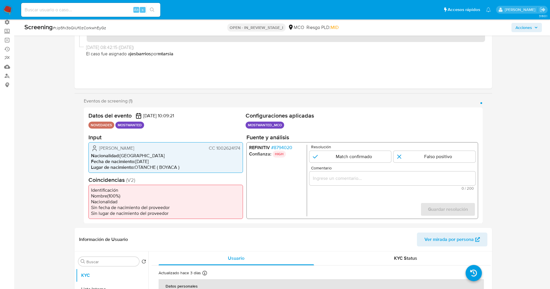
drag, startPoint x: 214, startPoint y: 149, endPoint x: 243, endPoint y: 147, distance: 29.0
click at [243, 147] on div "Datos del evento [DATE] 10:09:21 NOVEDADES MOSTWANTED Configuraciones aplicadas…" at bounding box center [283, 166] width 399 height 116
drag, startPoint x: 96, startPoint y: 145, endPoint x: 150, endPoint y: 145, distance: 54.2
click at [150, 145] on div "[PERSON_NAME] CC 1002624174" at bounding box center [165, 148] width 149 height 7
click at [131, 165] on span "Lugar de nacimiento :" at bounding box center [113, 167] width 44 height 7
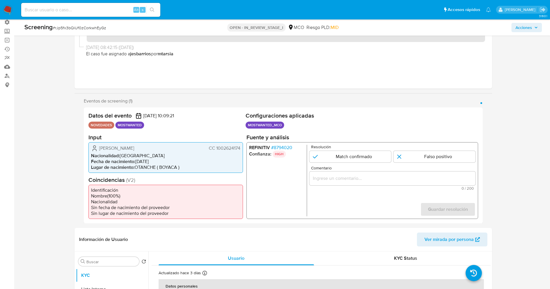
drag, startPoint x: 97, startPoint y: 146, endPoint x: 243, endPoint y: 150, distance: 146.2
click at [243, 150] on div "[PERSON_NAME] CC 1002624174 Nacionalidad : [DEMOGRAPHIC_DATA] Fecha de nacimien…" at bounding box center [165, 157] width 155 height 31
click at [287, 149] on span "# 8794020" at bounding box center [281, 148] width 21 height 6
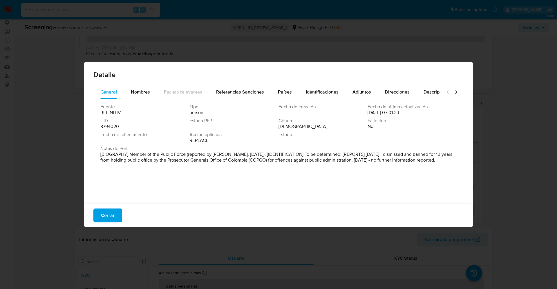
drag, startPoint x: 118, startPoint y: 153, endPoint x: 164, endPoint y: 171, distance: 49.6
click at [164, 166] on div "Notas de Perfil [BIOGRAPHY] Member of the Public Force (reported by [PERSON_NAM…" at bounding box center [278, 156] width 356 height 20
drag, startPoint x: 385, startPoint y: 155, endPoint x: 353, endPoint y: 161, distance: 32.4
click at [353, 161] on font "[BIOGRAFÍA] Miembro de la Fuerza Pública (según COPGO, [DATE]). [IDENTIFICACIÓN…" at bounding box center [274, 157] width 349 height 12
click at [95, 212] on button "Cerrar" at bounding box center [107, 216] width 29 height 14
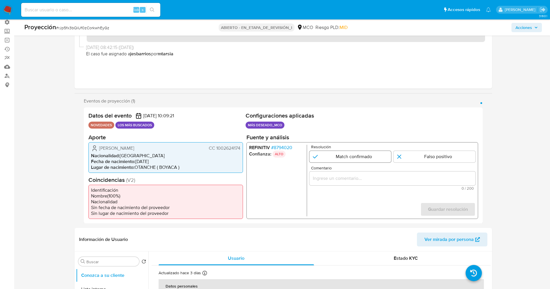
click at [344, 160] on input "1 de 1" at bounding box center [350, 157] width 82 height 12
radio input "true"
click at [360, 179] on input "Comentario" at bounding box center [392, 179] width 166 height 8
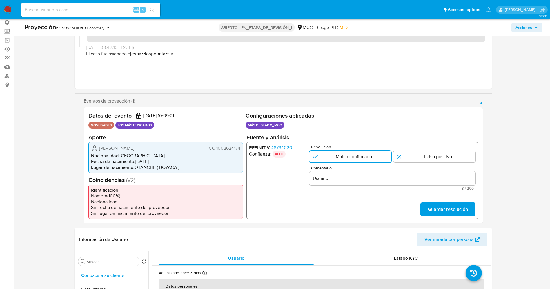
drag, startPoint x: 100, startPoint y: 149, endPoint x: 241, endPoint y: 149, distance: 141.0
click at [241, 149] on div "[PERSON_NAME] CC 1002624174 Nacionalidad : [DEMOGRAPHIC_DATA] Fecha de nacimien…" at bounding box center [165, 157] width 155 height 31
click at [345, 182] on input "Usuario" at bounding box center [392, 179] width 166 height 8
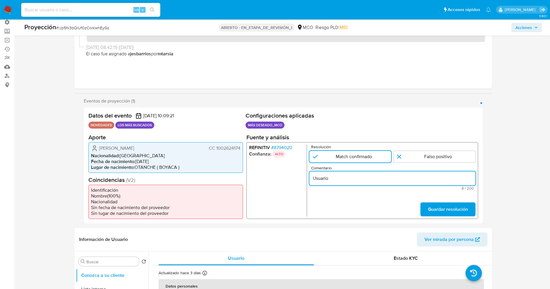
paste input "[PERSON_NAME] CC 1002624174"
type input "Usuario [PERSON_NAME] CC 1002624174 continua listado en procuraduria."
click at [452, 218] on div "REFINITIV # 8794020 Confianza: ALTO Resolución Match confirmado Falso positivo …" at bounding box center [362, 180] width 232 height 77
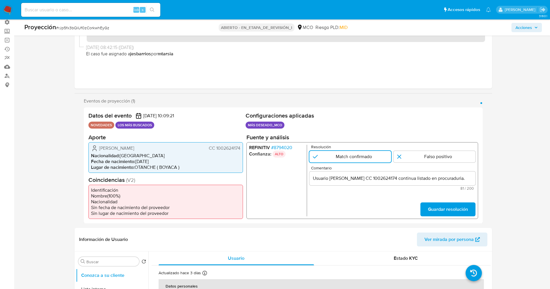
click at [451, 214] on span "Guardar resolución" at bounding box center [448, 209] width 40 height 13
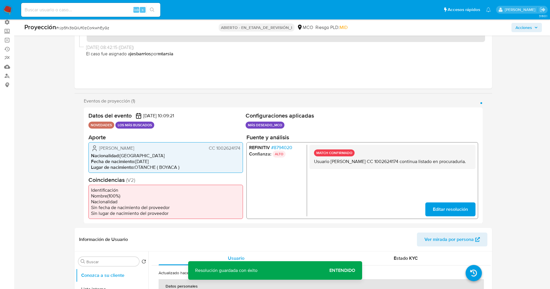
drag, startPoint x: 317, startPoint y: 162, endPoint x: 351, endPoint y: 173, distance: 35.8
click at [351, 169] on div "MATCH CONFIRMADO Usuario Cristian Torres Marroquin CC 1002624174 continua lista…" at bounding box center [392, 157] width 166 height 24
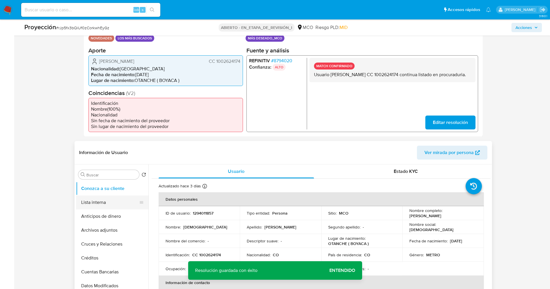
click at [97, 207] on button "Lista interna" at bounding box center [110, 203] width 68 height 14
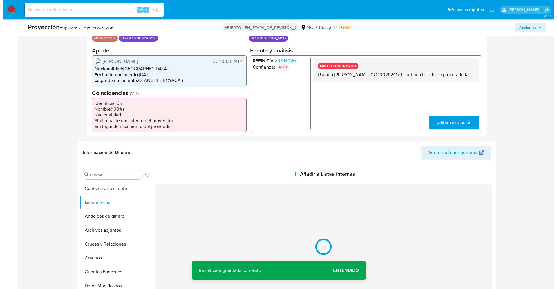
scroll to position [174, 0]
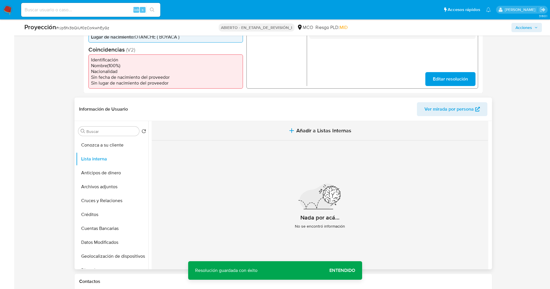
click at [287, 131] on button "Añadir a Listas Internas" at bounding box center [320, 130] width 337 height 19
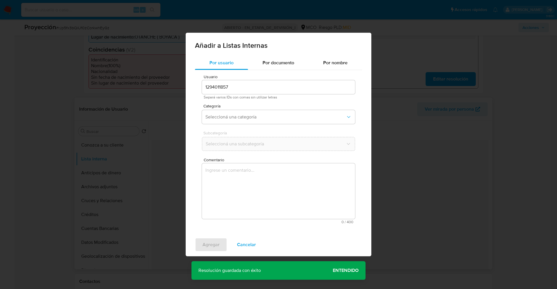
click at [254, 126] on div "Categoría Seleccioná una categoría" at bounding box center [278, 115] width 153 height 22
click at [254, 121] on button "Seleccioná una categoría" at bounding box center [278, 117] width 153 height 14
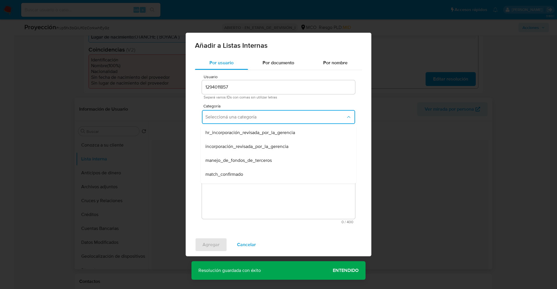
click at [240, 174] on span "match_confirmado" at bounding box center [224, 175] width 38 height 6
click at [247, 149] on button "Seleccioná una subcategoría" at bounding box center [278, 144] width 153 height 14
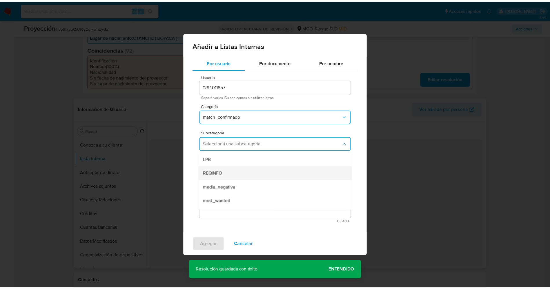
scroll to position [39, 0]
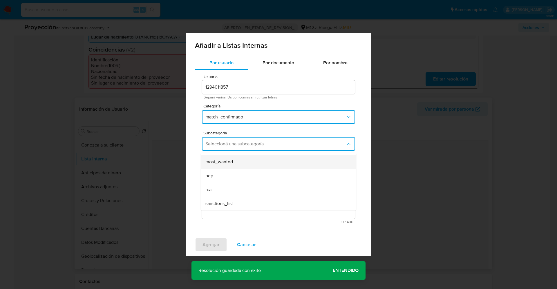
click at [235, 166] on div "most_wanted" at bounding box center [276, 162] width 143 height 14
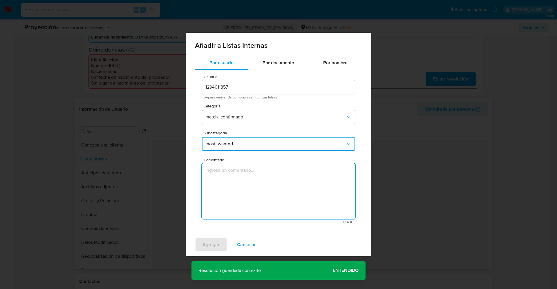
click at [235, 178] on textarea "Comentario" at bounding box center [278, 192] width 153 height 56
type textarea "Usuario Cristian Torres Marroquin CC 1002624174 continua listado en procuradurí…"
click at [204, 241] on span "Agregar" at bounding box center [210, 245] width 17 height 13
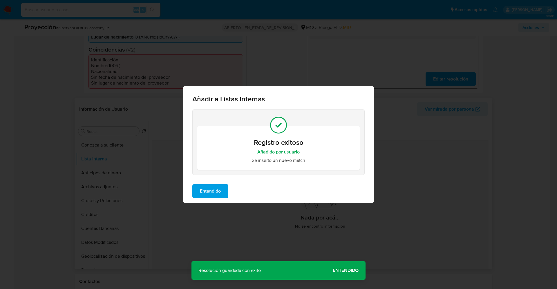
click at [215, 195] on span "Entendido" at bounding box center [210, 191] width 21 height 13
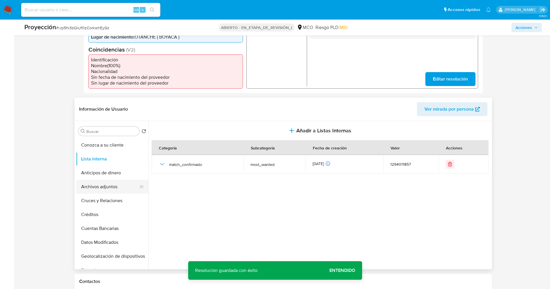
click at [99, 189] on button "Archivos adjuntos" at bounding box center [110, 187] width 68 height 14
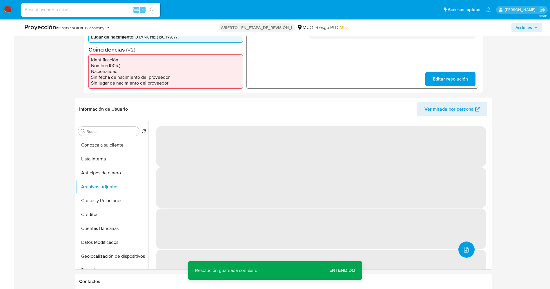
click at [467, 246] on button "subir archivo" at bounding box center [467, 250] width 16 height 16
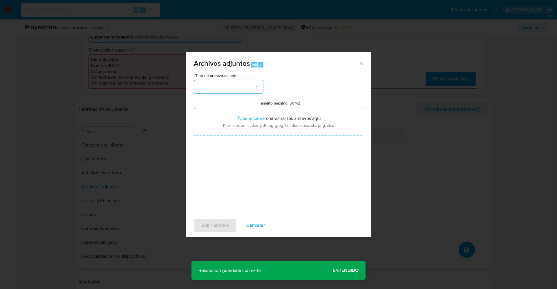
click at [247, 82] on button "button" at bounding box center [229, 87] width 70 height 14
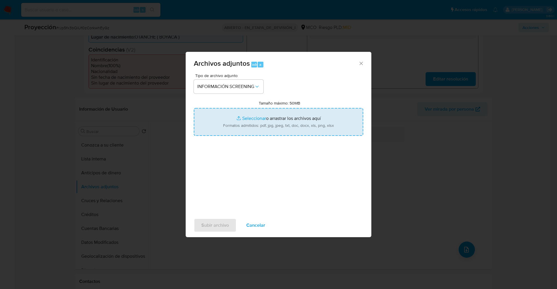
type input "C:\fakepath\_Cristian Torres Marroquin_ lavado de dinero - Buscar con Google.pdf"
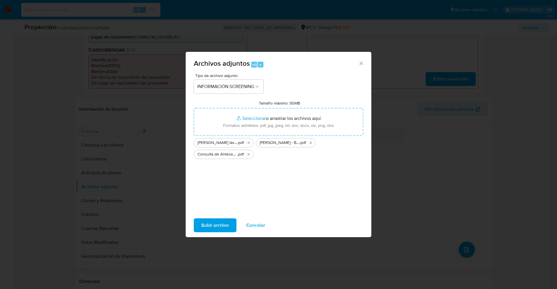
click at [205, 223] on span "Subir archivo" at bounding box center [215, 225] width 28 height 13
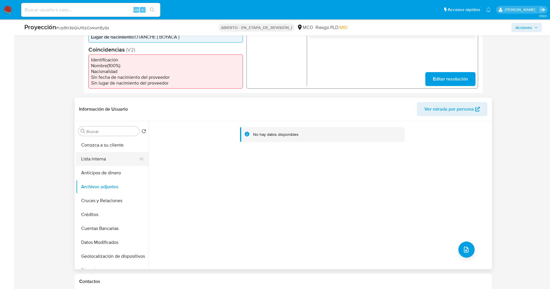
click at [94, 158] on button "Lista interna" at bounding box center [110, 159] width 68 height 14
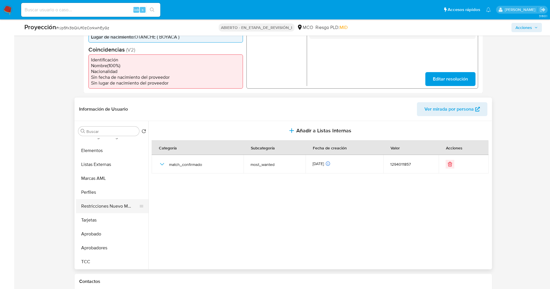
click at [114, 211] on button "Restricciones Nuevo Mundo" at bounding box center [110, 207] width 68 height 14
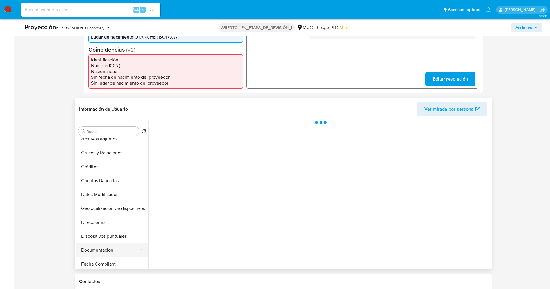
scroll to position [0, 0]
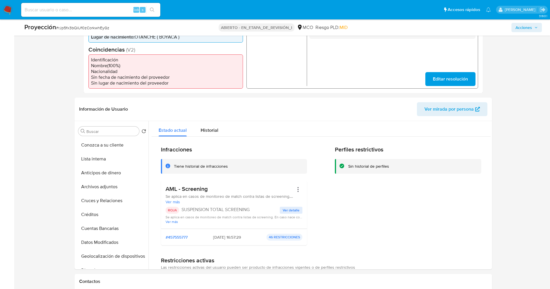
drag, startPoint x: 100, startPoint y: 158, endPoint x: 50, endPoint y: 172, distance: 51.9
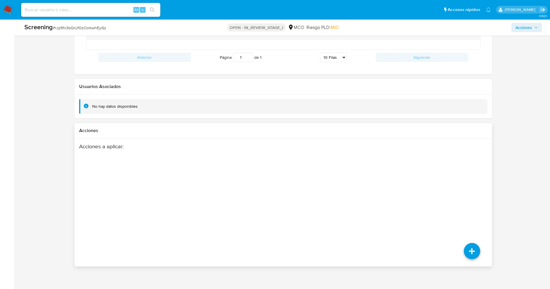
scroll to position [800, 0]
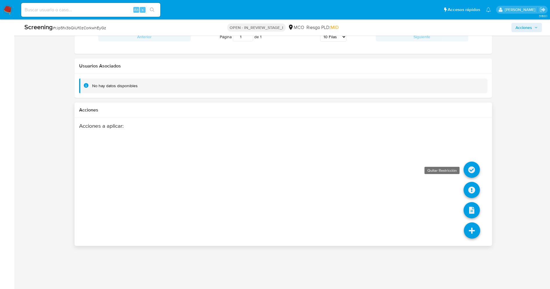
click at [470, 169] on icon at bounding box center [472, 170] width 16 height 16
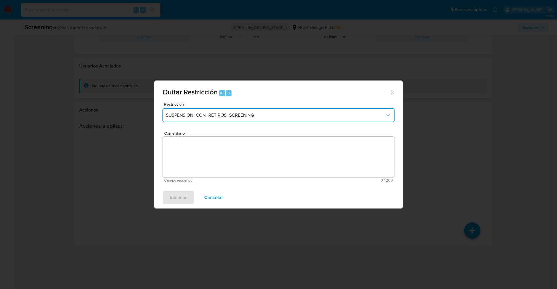
click at [260, 114] on span "SUSPENSION_CON_RETIROS_SCREENING" at bounding box center [275, 116] width 219 height 6
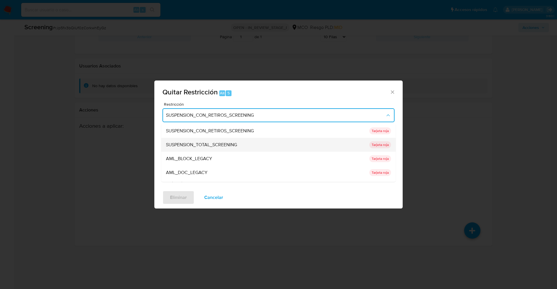
click at [245, 143] on div "SUSPENSION_TOTAL_SCREENING" at bounding box center [266, 145] width 200 height 14
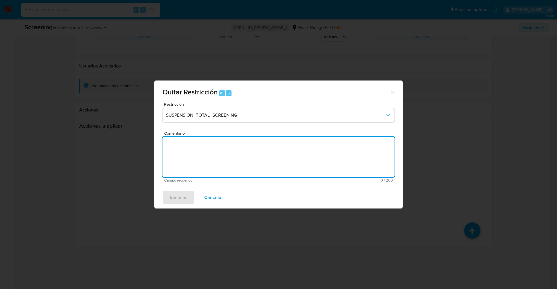
click at [245, 149] on form "Restricción SUSPENSION_TOTAL_SCREENING Comentario Campo requerido 0 / 200 200 c…" at bounding box center [278, 142] width 232 height 80
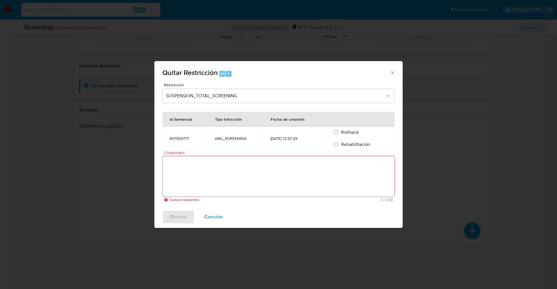
click at [365, 143] on span "Rehabilitación" at bounding box center [355, 144] width 29 height 7
click at [341, 143] on input "Rehabilitación" at bounding box center [335, 144] width 9 height 9
radio input "true"
click at [203, 170] on textarea "Comentario" at bounding box center [278, 176] width 232 height 41
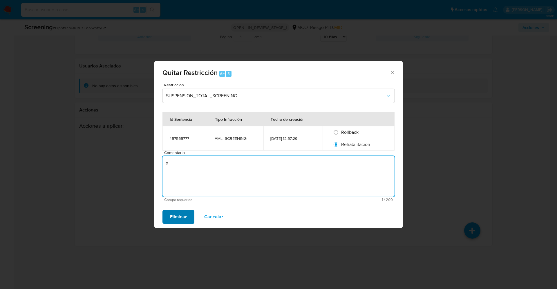
type textarea "x"
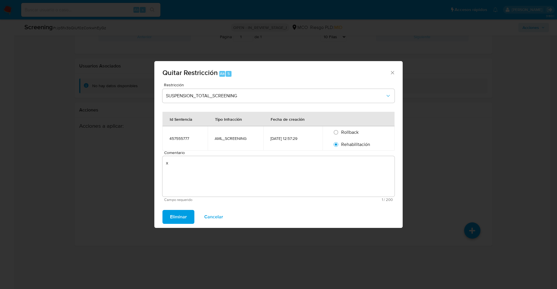
click at [180, 216] on span "Eliminar" at bounding box center [178, 217] width 17 height 13
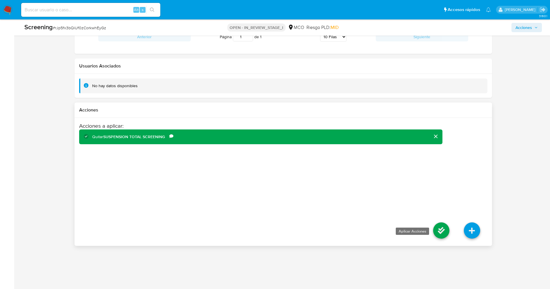
click at [438, 229] on icon at bounding box center [441, 231] width 16 height 16
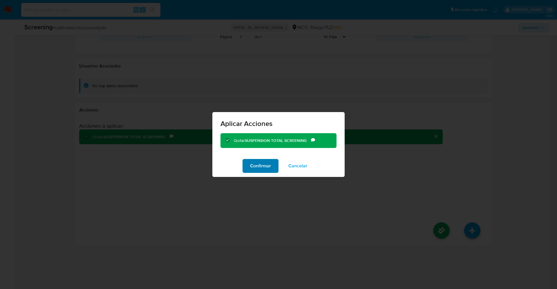
click at [262, 172] on span "Confirmar" at bounding box center [260, 166] width 21 height 13
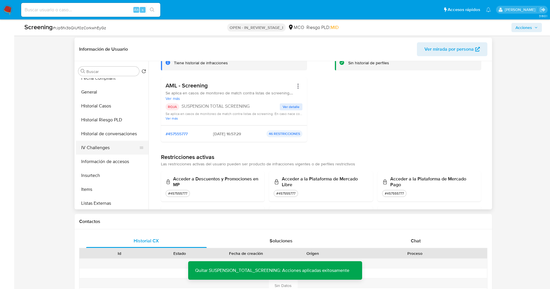
scroll to position [218, 0]
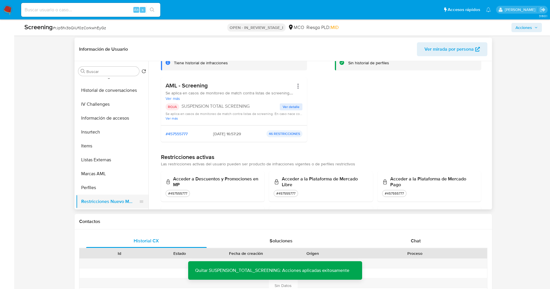
click at [106, 198] on button "Restricciones Nuevo Mundo" at bounding box center [110, 202] width 68 height 14
click at [106, 188] on button "Perfiles" at bounding box center [110, 188] width 68 height 14
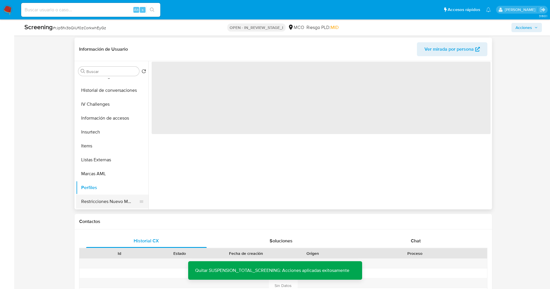
click at [106, 199] on button "Restricciones Nuevo Mundo" at bounding box center [110, 202] width 68 height 14
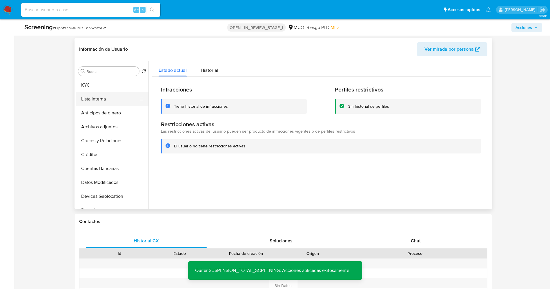
click at [97, 93] on button "Lista Interna" at bounding box center [110, 99] width 68 height 14
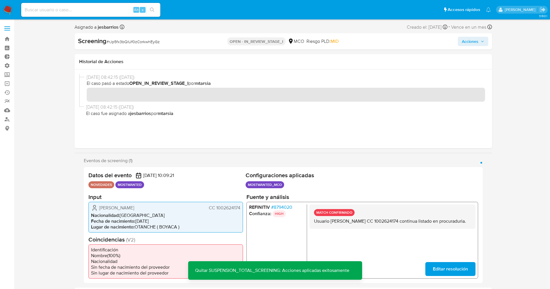
click at [470, 39] on span "Acciones" at bounding box center [470, 41] width 17 height 9
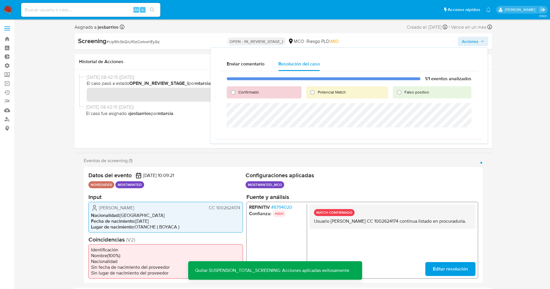
click at [246, 90] on span "Confirmado" at bounding box center [248, 92] width 21 height 6
click at [238, 90] on input "Confirmado" at bounding box center [233, 92] width 9 height 9
radio input "true"
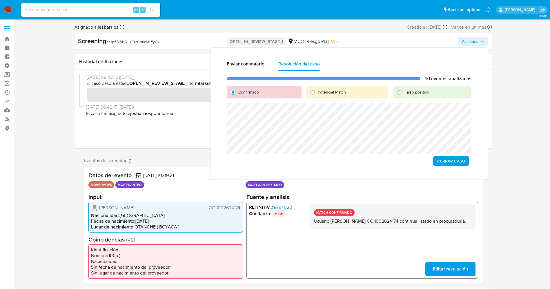
click at [457, 159] on span "Cerrar Caso" at bounding box center [451, 161] width 28 height 8
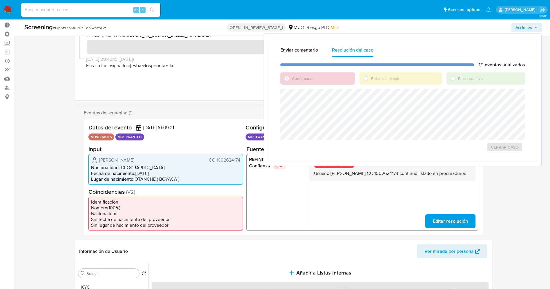
scroll to position [87, 0]
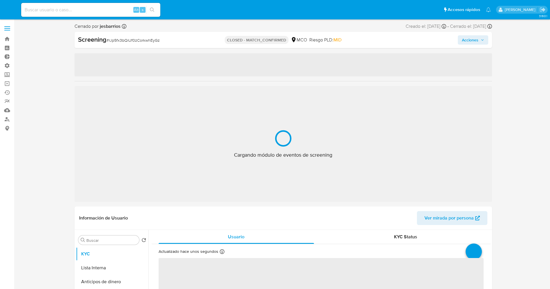
select select "10"
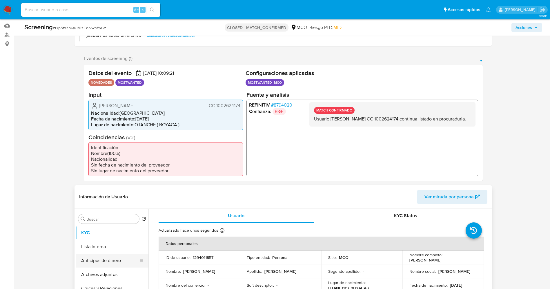
scroll to position [151, 0]
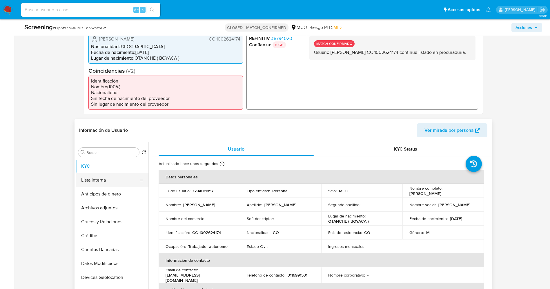
click at [108, 177] on button "Lista Interna" at bounding box center [110, 180] width 68 height 14
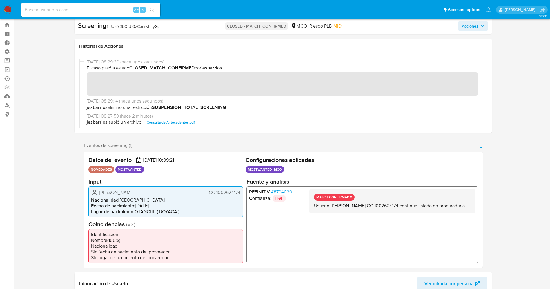
scroll to position [0, 0]
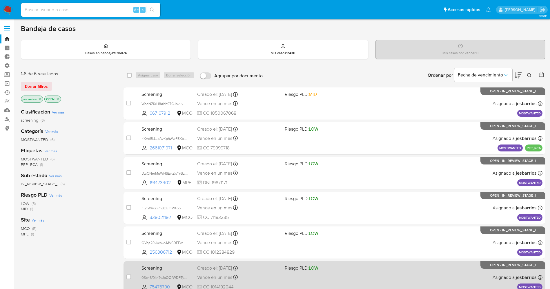
drag, startPoint x: 118, startPoint y: 177, endPoint x: 143, endPoint y: 268, distance: 94.5
click at [143, 268] on div "1-6 de 6 resultados Borrar filtros jesbarrios OPEN Clasificación Ver más screen…" at bounding box center [283, 197] width 525 height 263
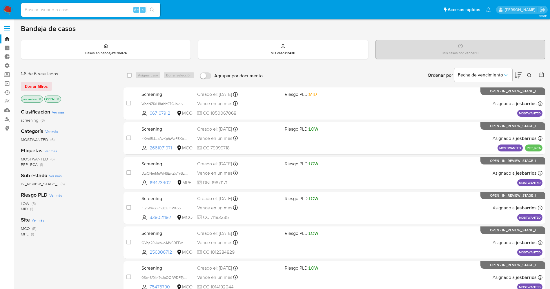
click at [12, 7] on img at bounding box center [8, 10] width 10 height 10
